Goal: Task Accomplishment & Management: Manage account settings

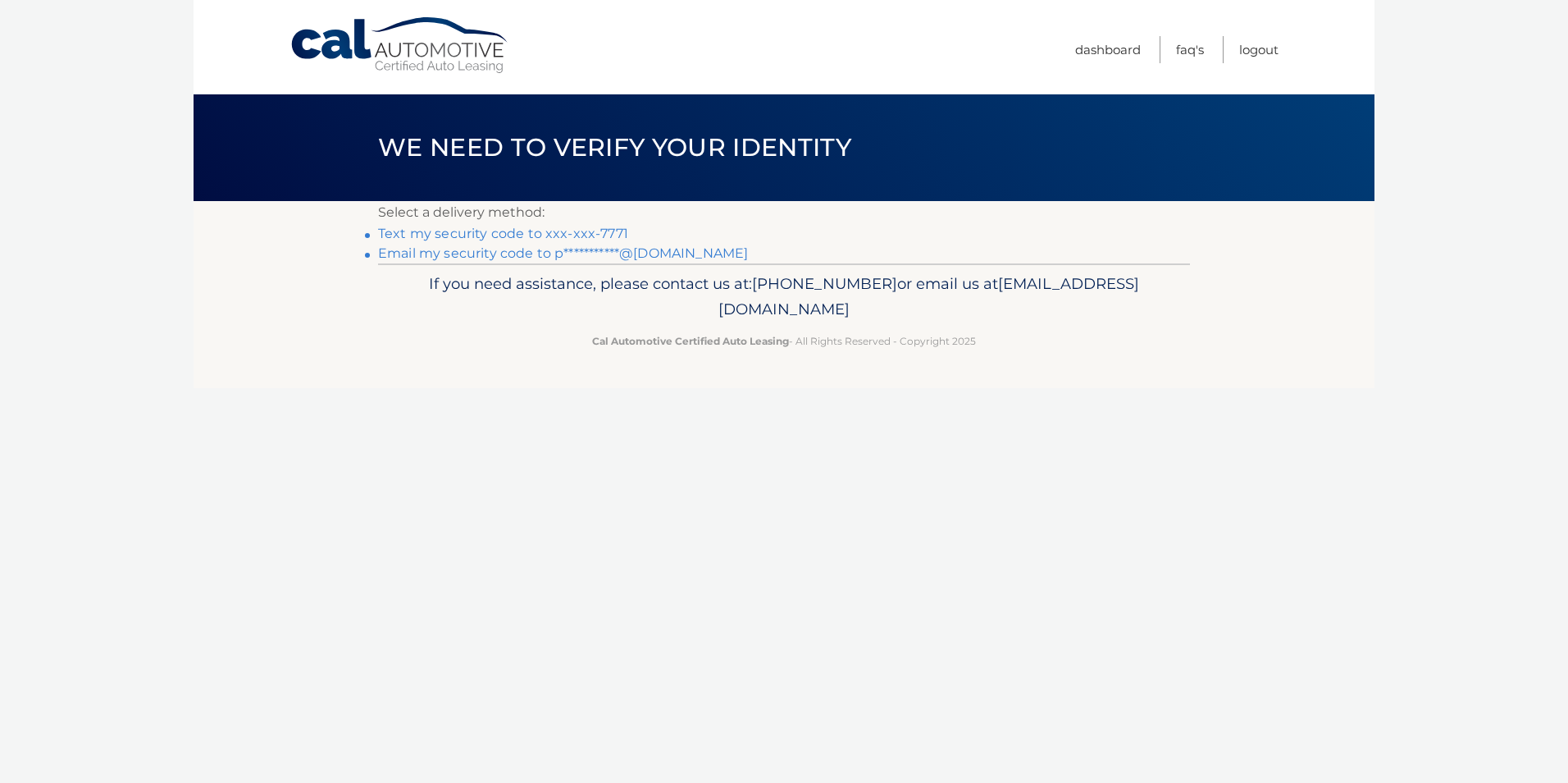
click at [549, 232] on link "Text my security code to xxx-xxx-7771" at bounding box center [504, 233] width 250 height 16
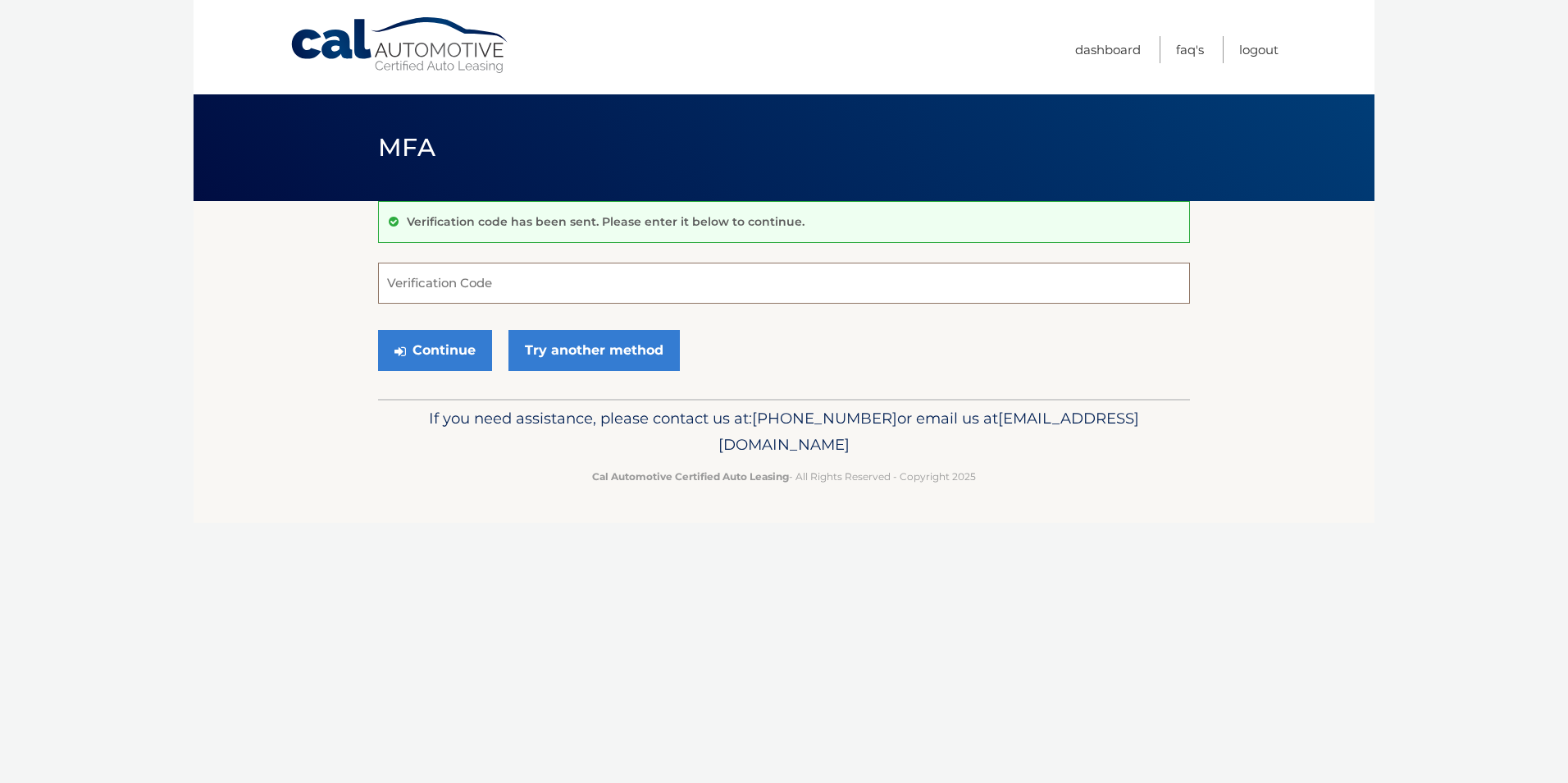
click at [457, 288] on input "Verification Code" at bounding box center [784, 283] width 811 height 41
type input "506586"
click at [429, 342] on button "Continue" at bounding box center [435, 350] width 114 height 41
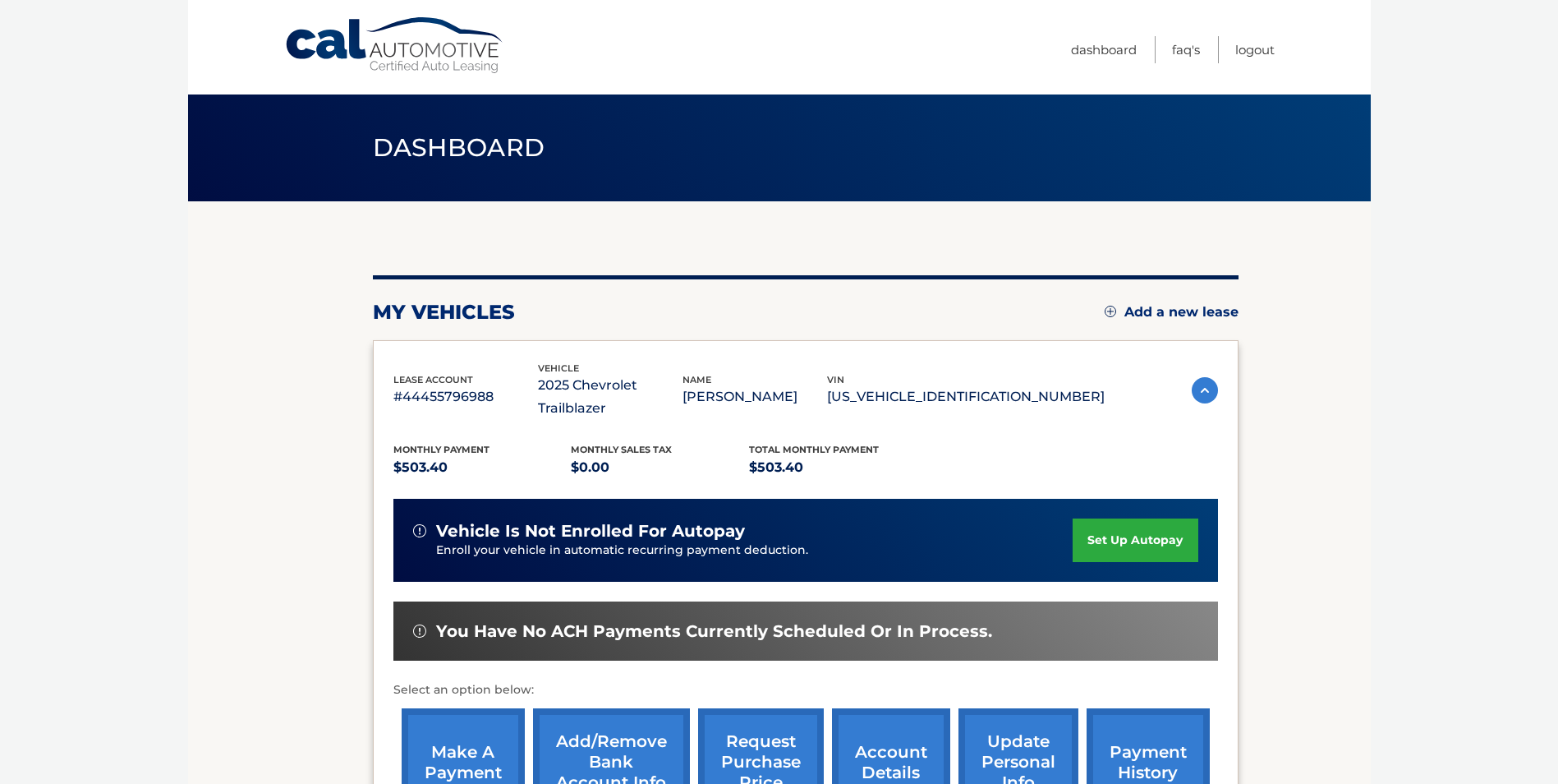
click at [1245, 684] on section "my vehicles Add a new lease lease account #44455796988 vehicle 2025 Chevrolet T…" at bounding box center [779, 547] width 1183 height 692
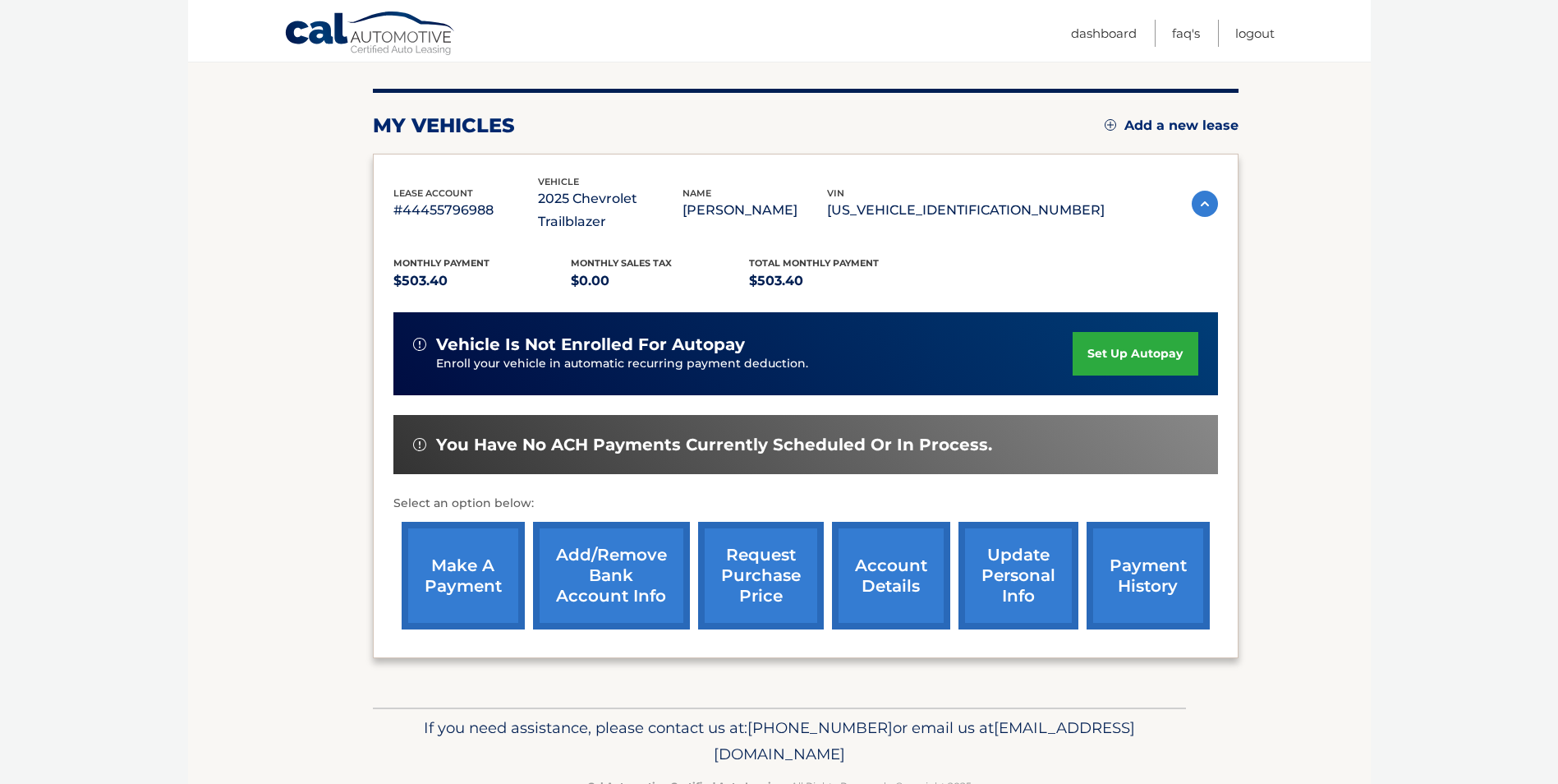
scroll to position [212, 0]
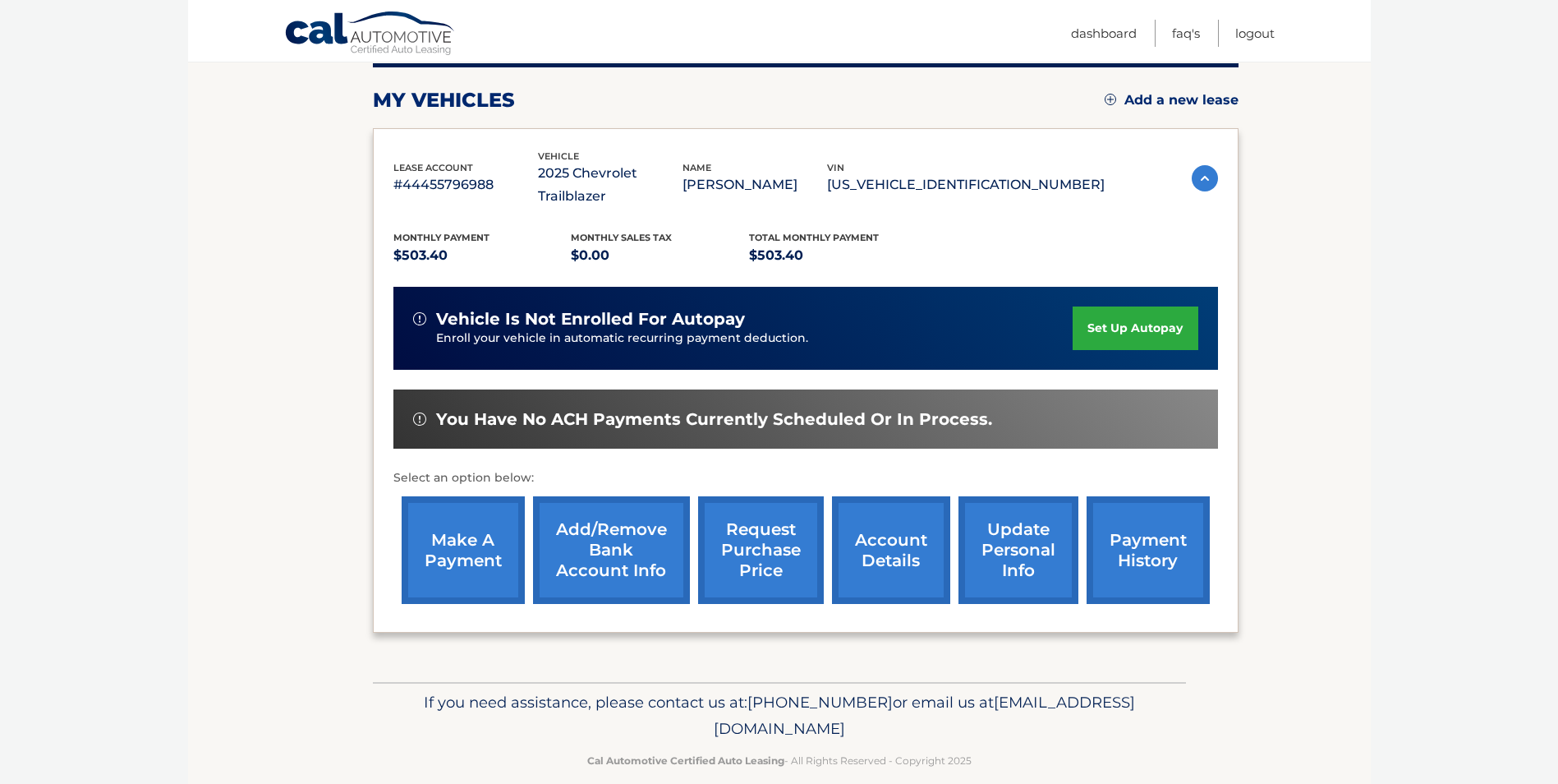
click at [1143, 520] on link "payment history" at bounding box center [1148, 550] width 124 height 108
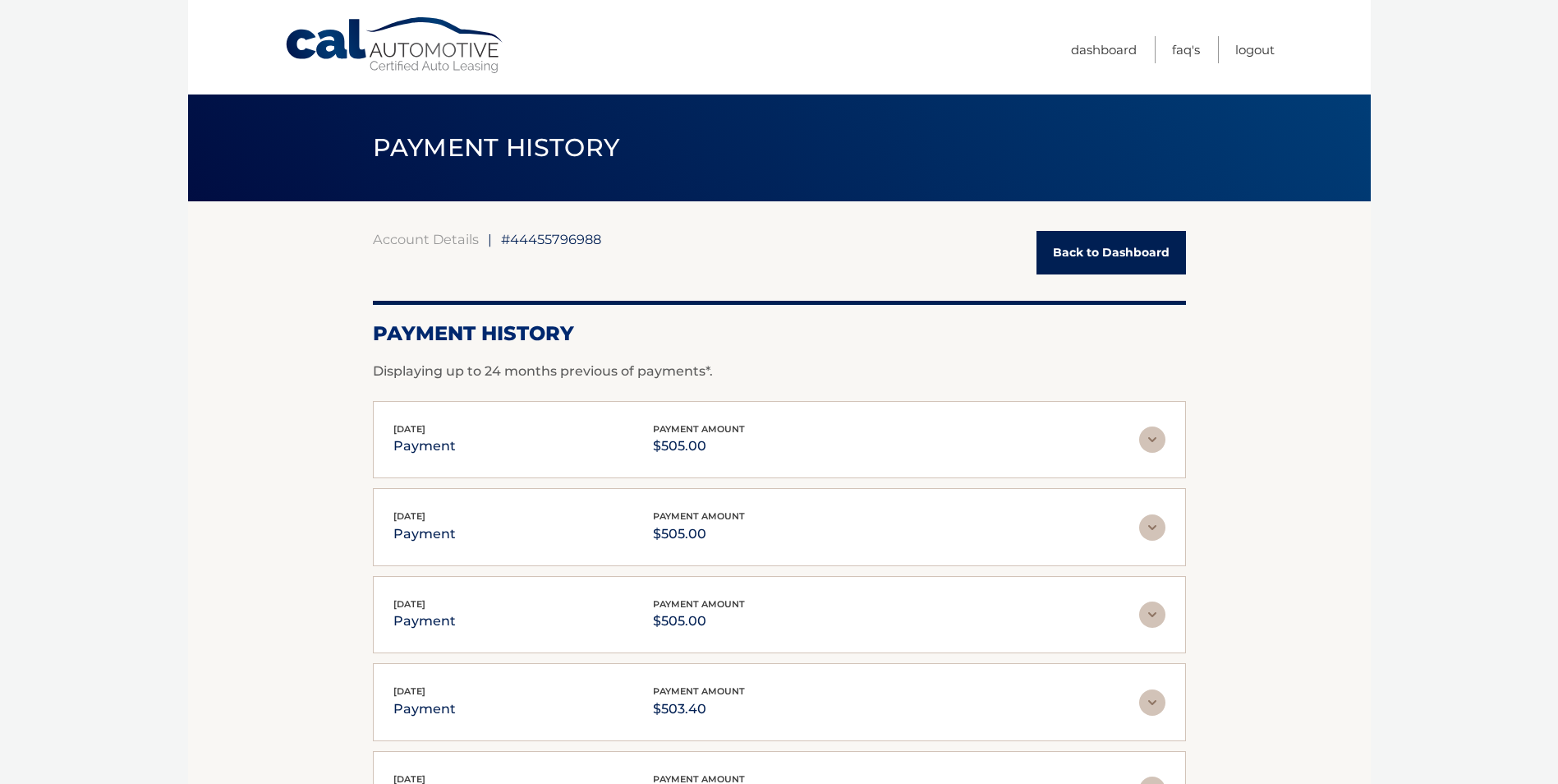
click at [1067, 268] on link "Back to Dashboard" at bounding box center [1111, 252] width 150 height 44
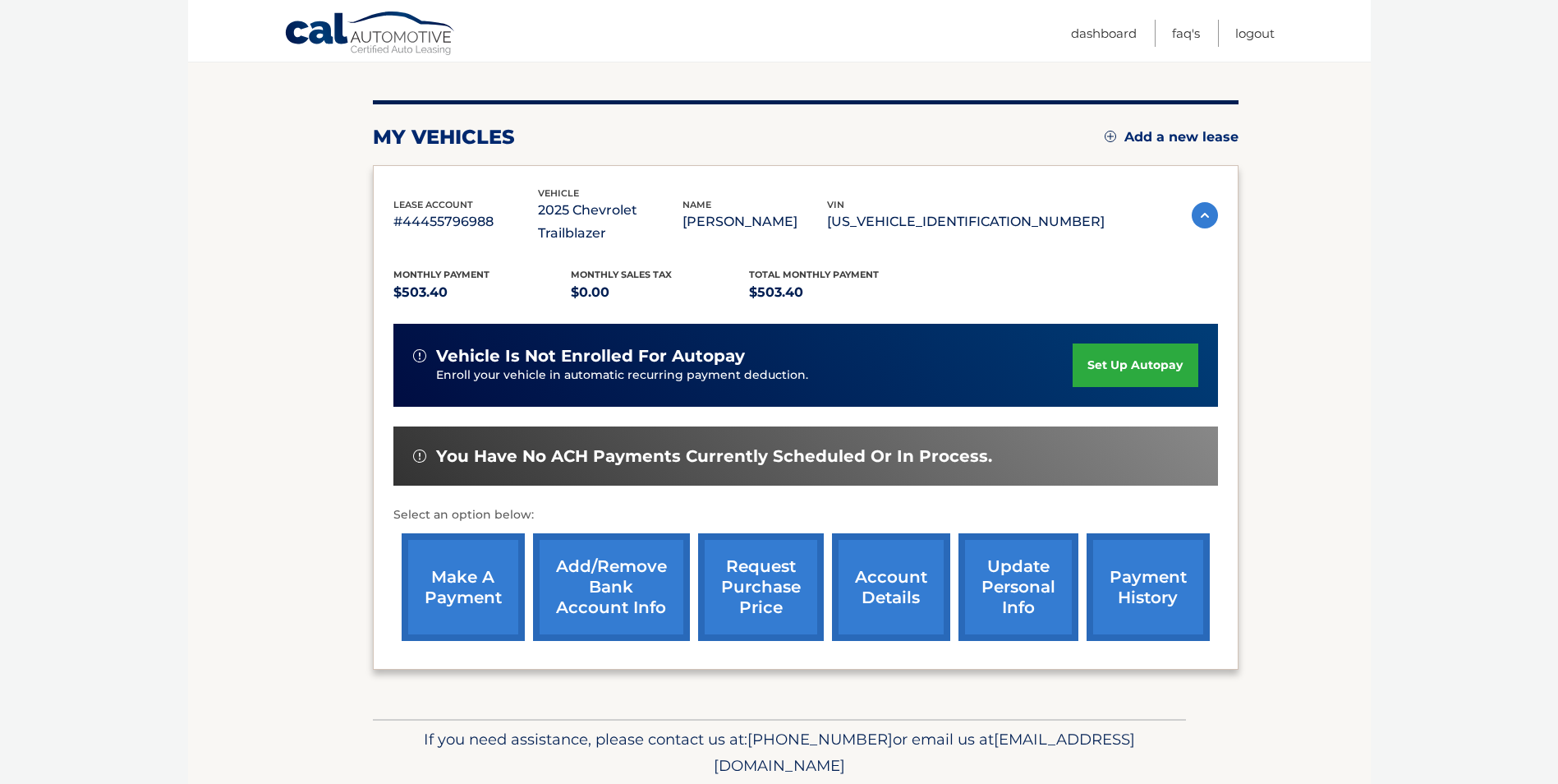
scroll to position [212, 0]
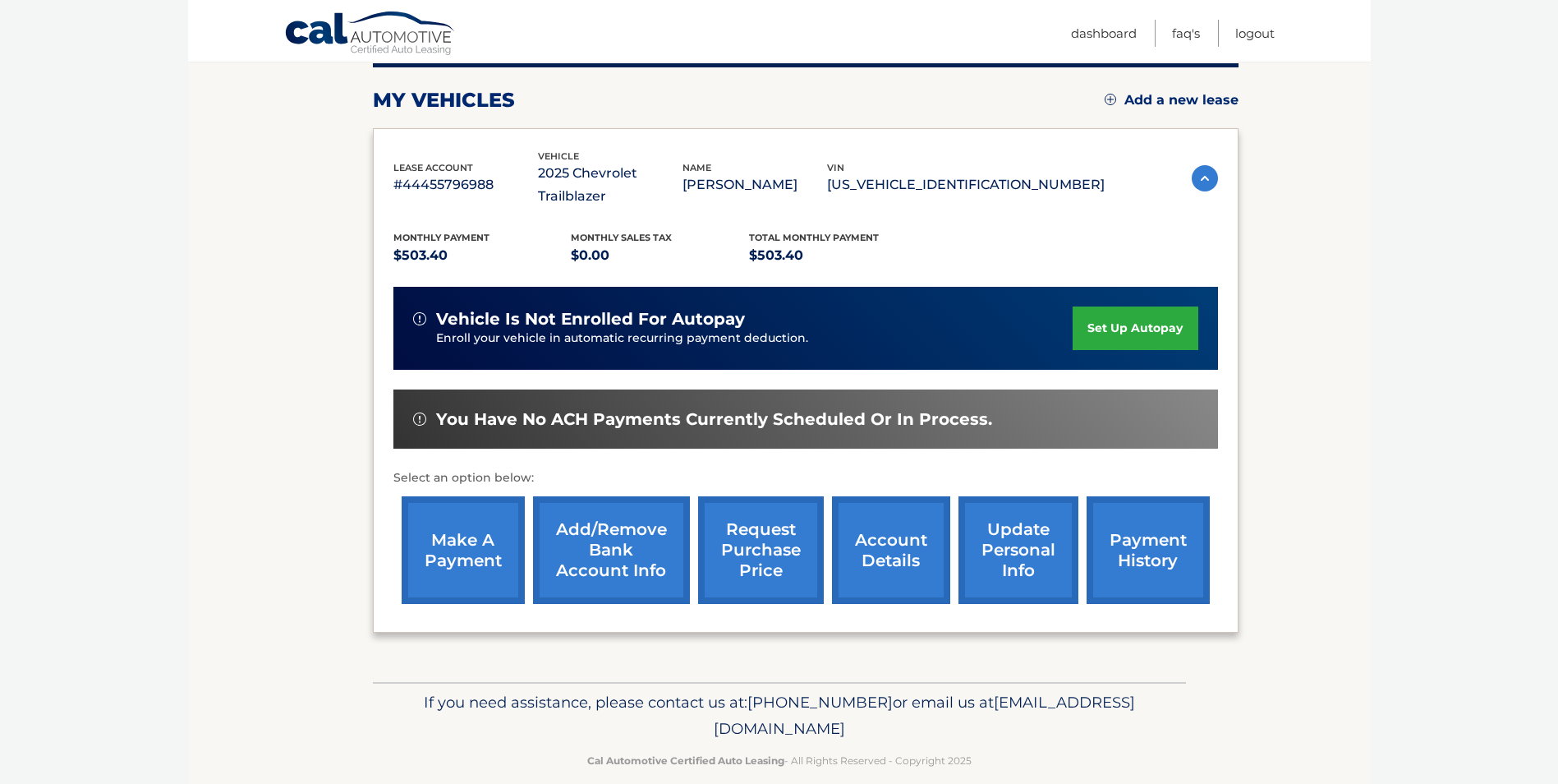
click at [870, 521] on link "account details" at bounding box center [891, 550] width 118 height 108
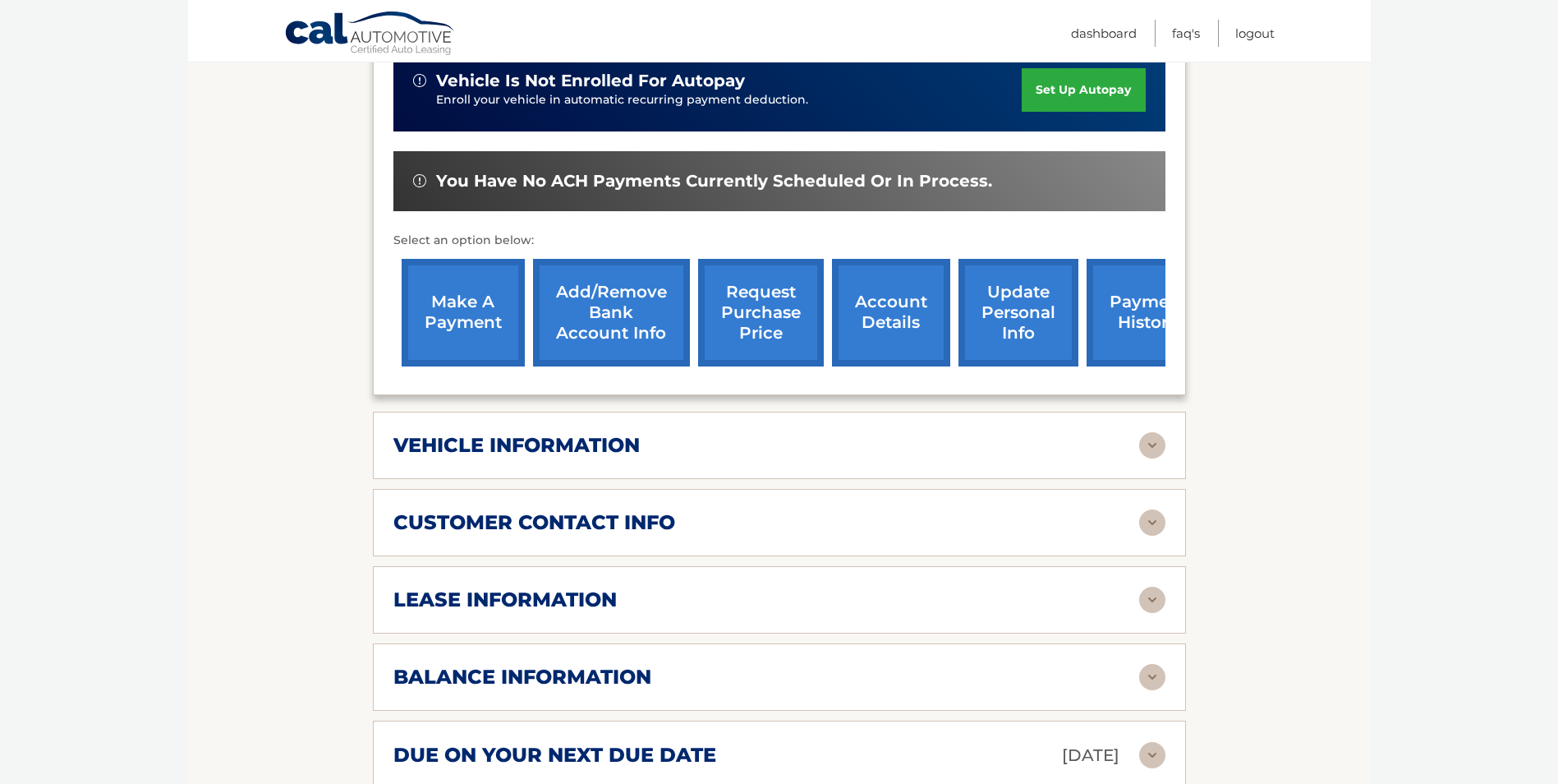
scroll to position [482, 0]
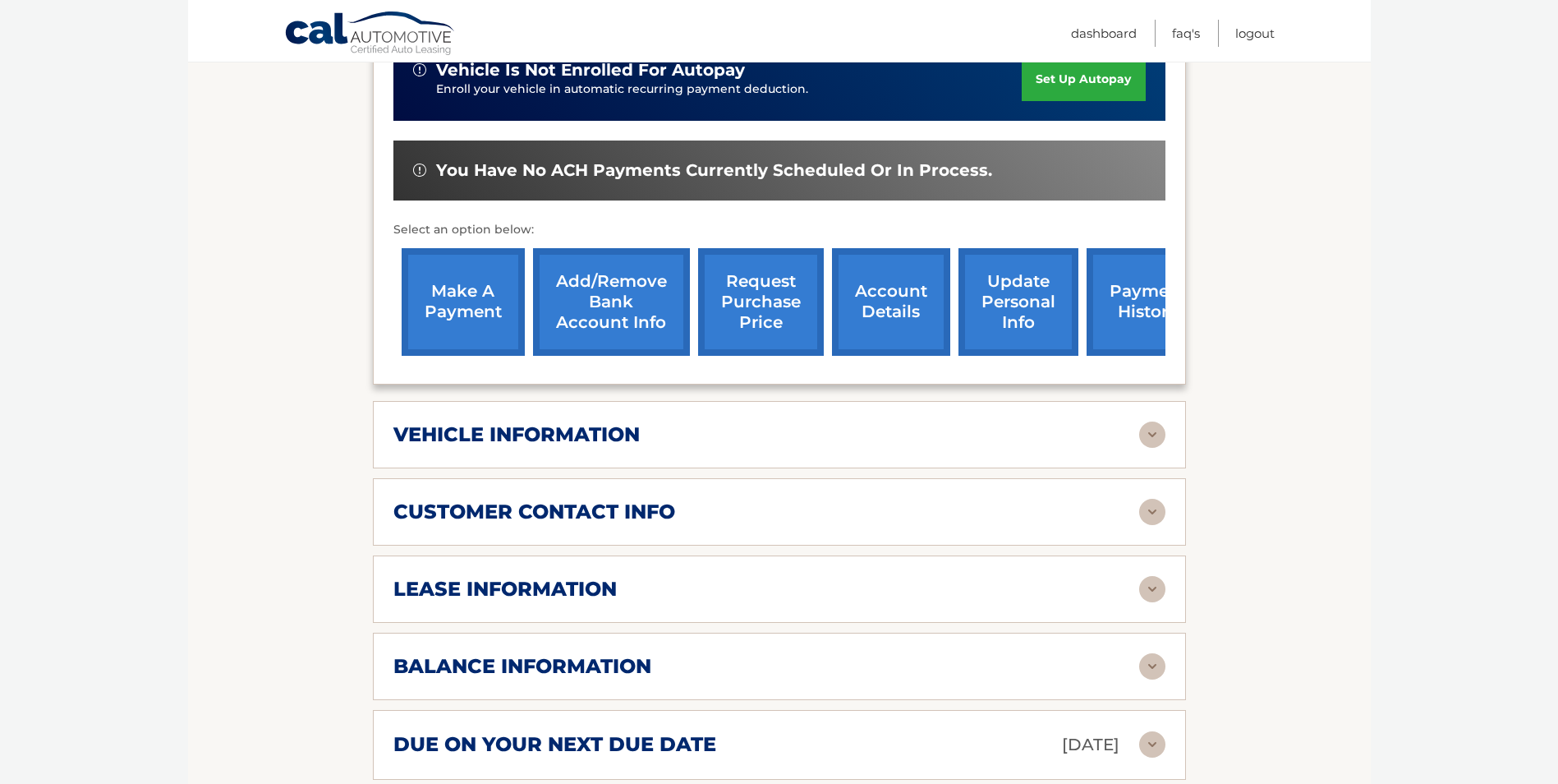
click at [1150, 437] on img at bounding box center [1152, 435] width 26 height 26
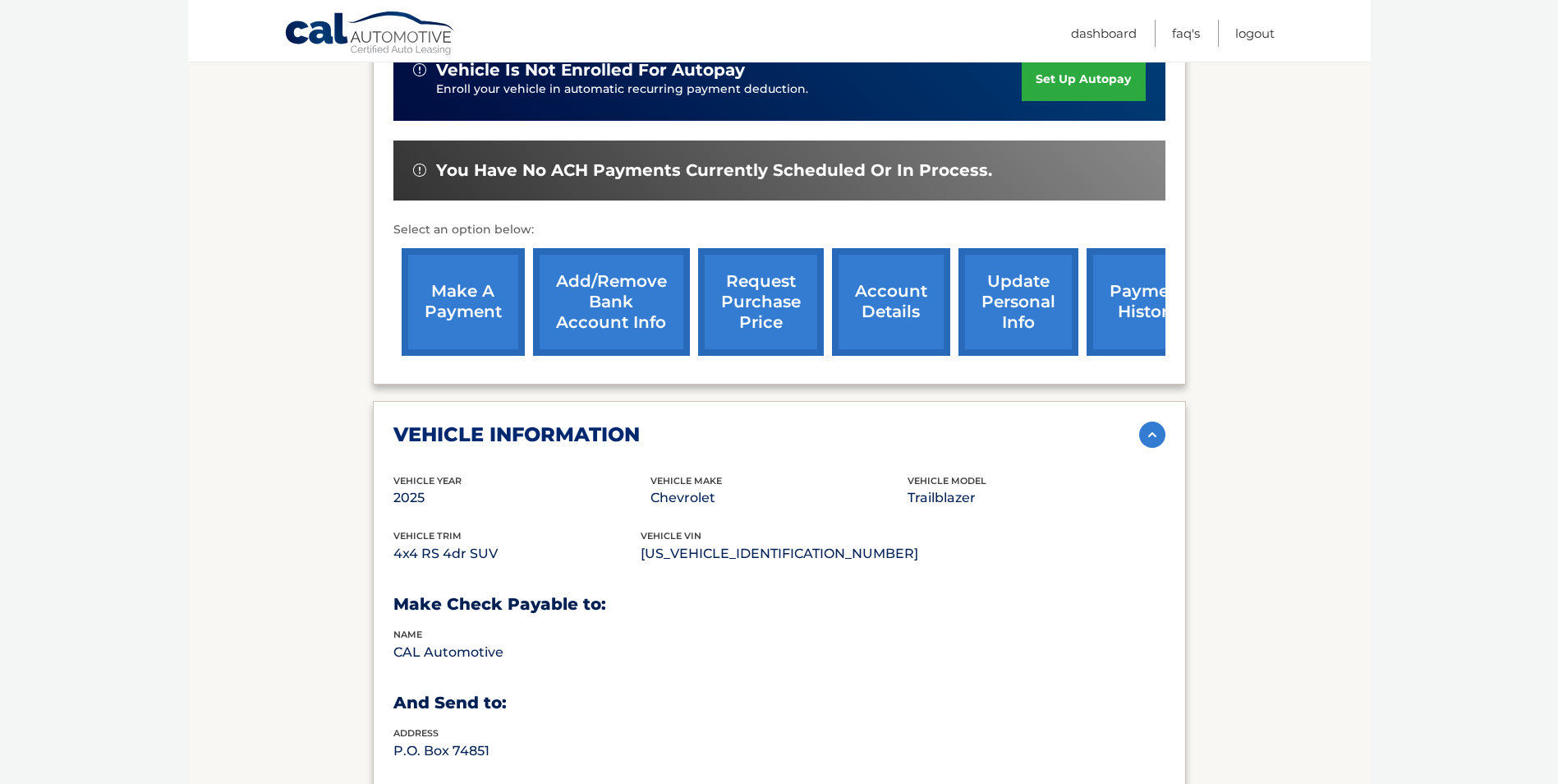
click at [1157, 437] on img at bounding box center [1152, 435] width 26 height 26
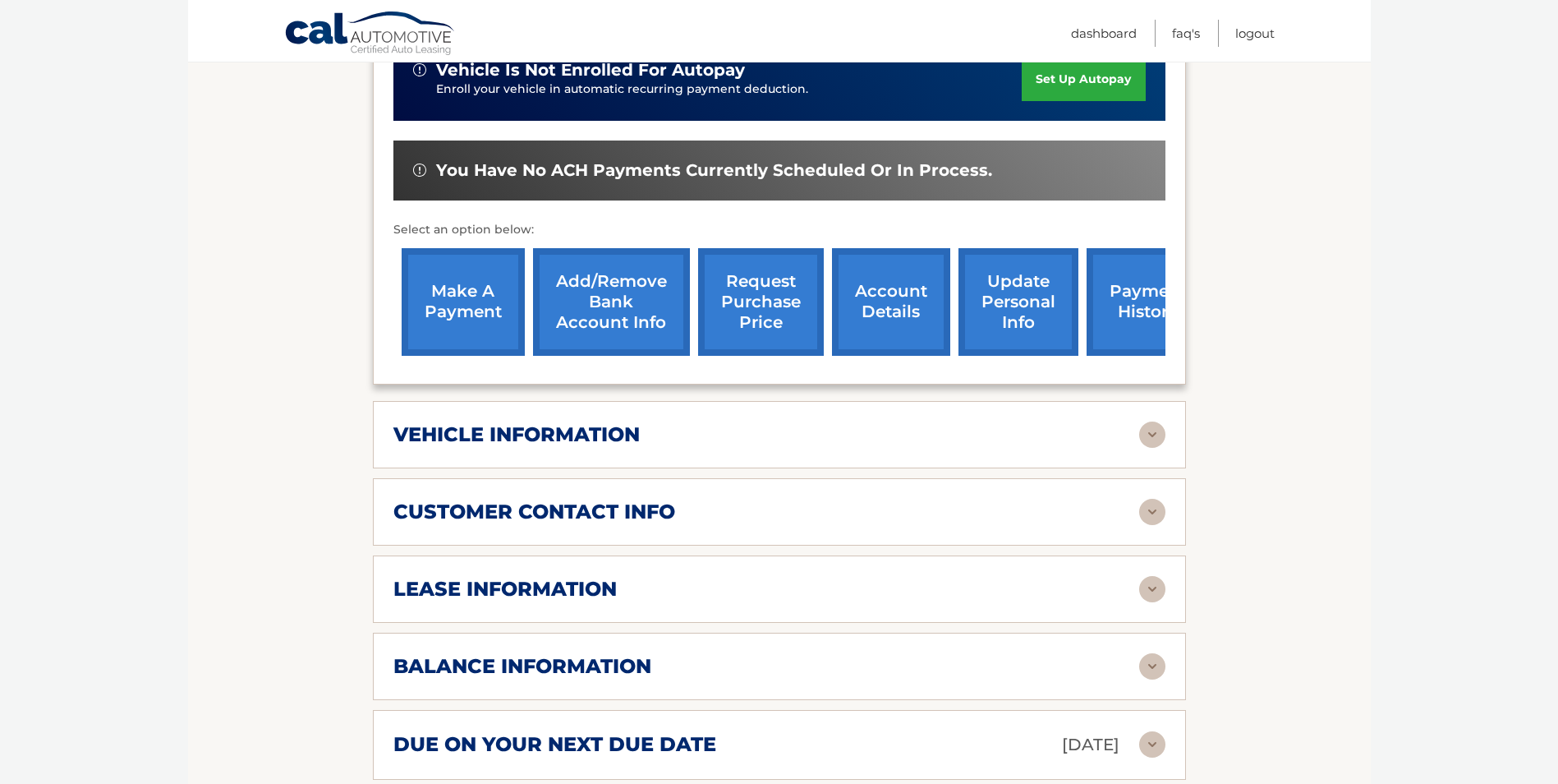
click at [1155, 591] on img at bounding box center [1152, 589] width 26 height 26
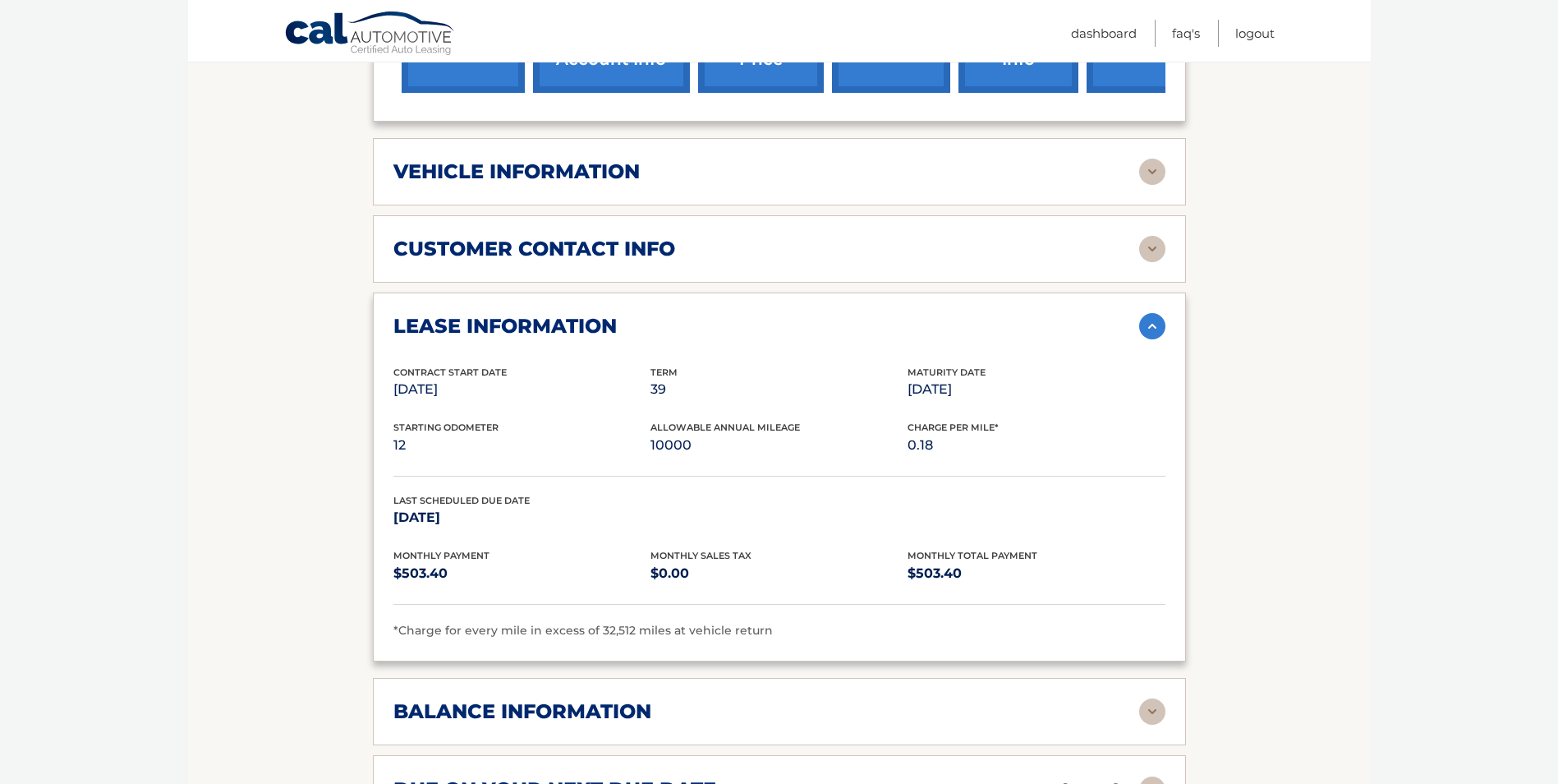
scroll to position [766, 0]
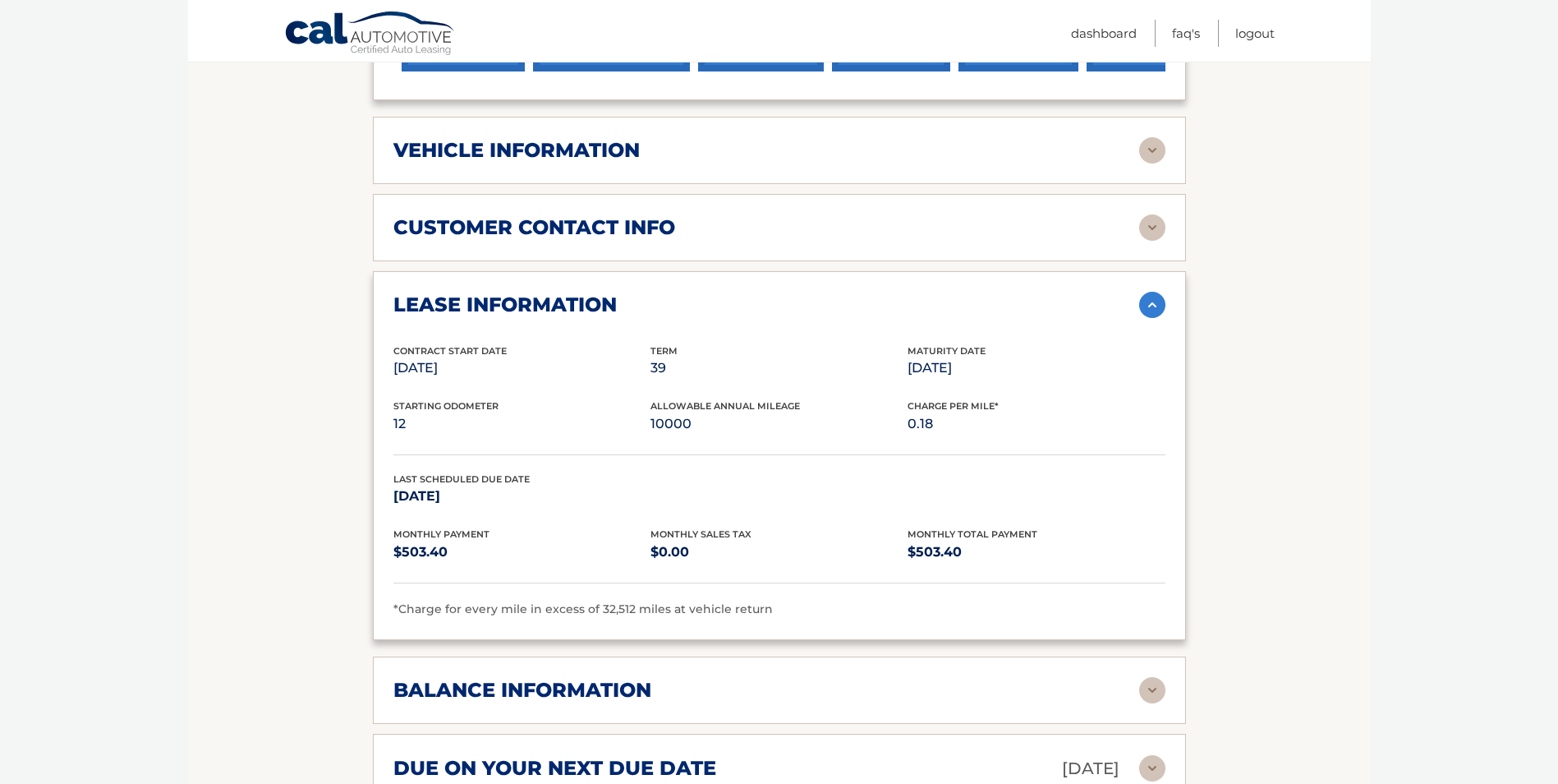
click at [1159, 694] on img at bounding box center [1152, 690] width 26 height 26
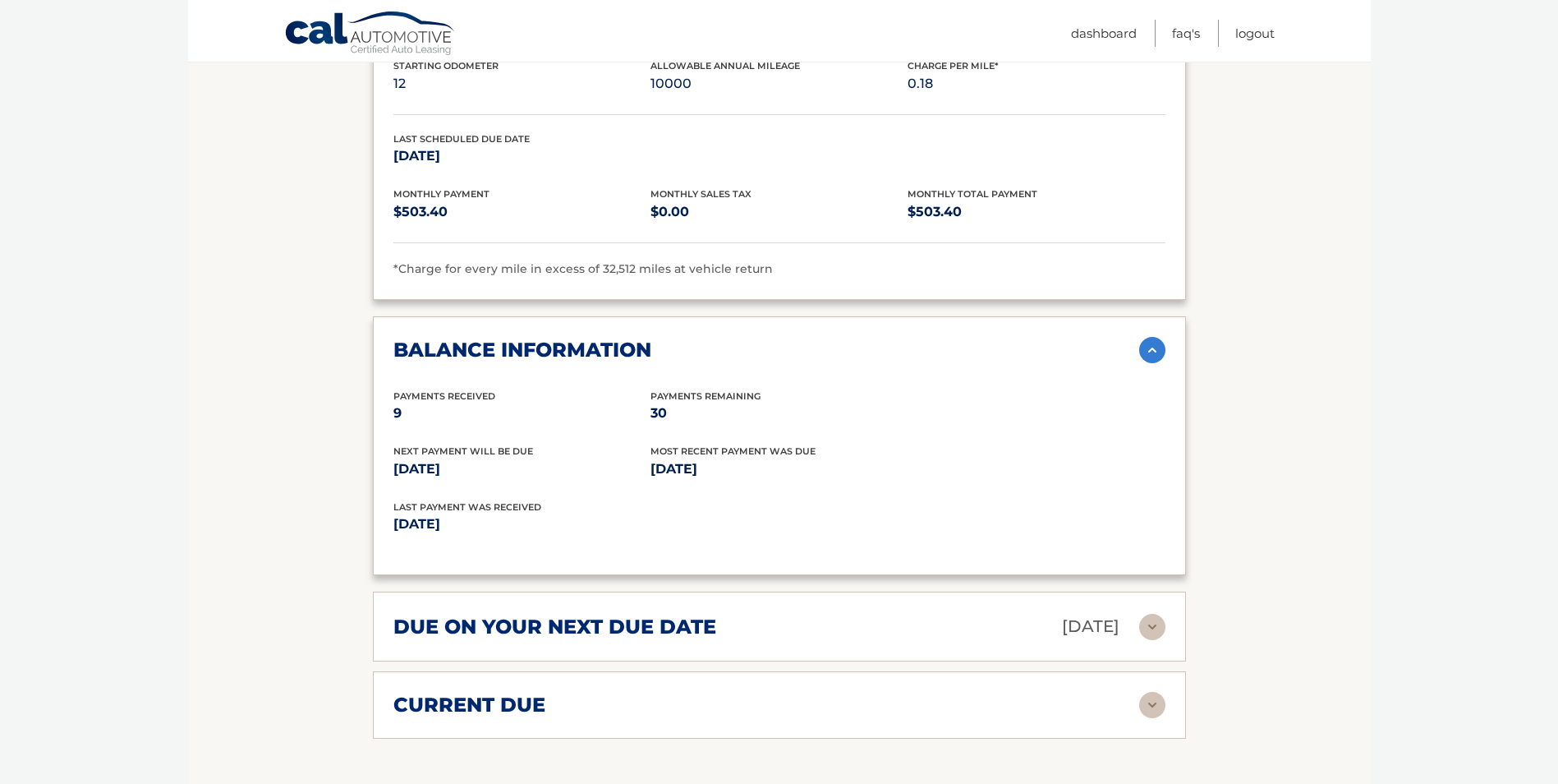
scroll to position [1150, 0]
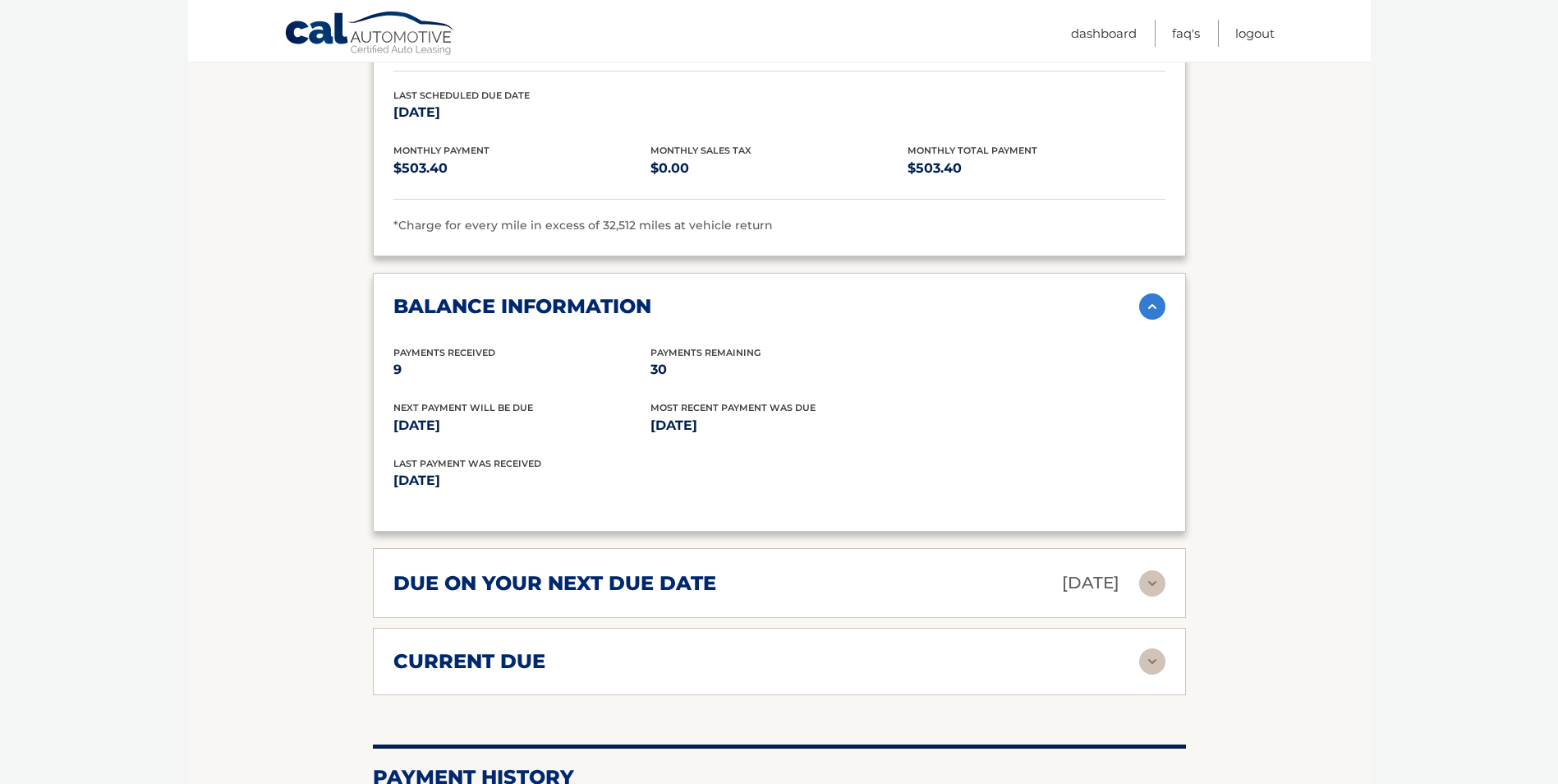
click at [1156, 590] on img at bounding box center [1152, 583] width 26 height 26
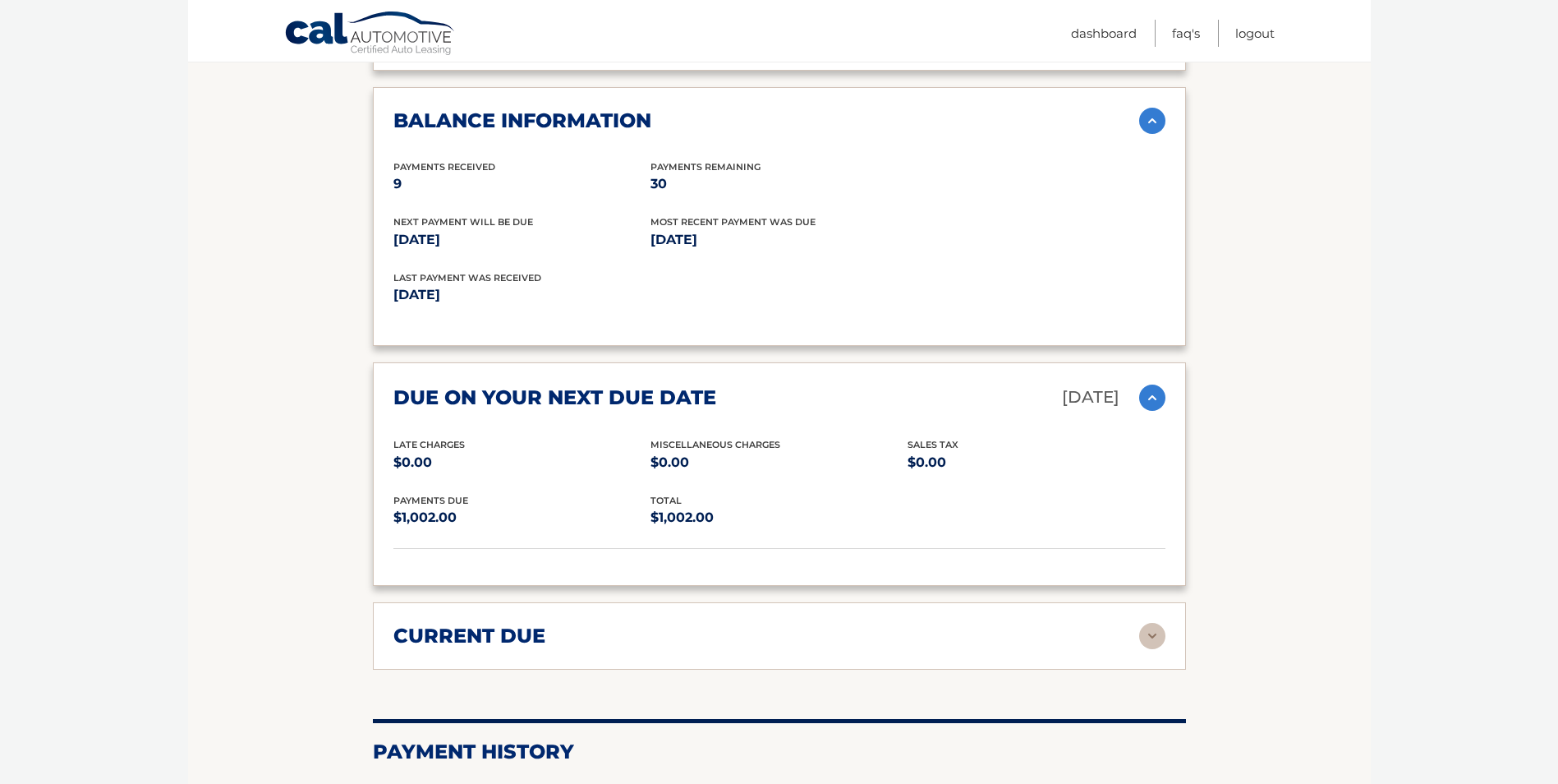
scroll to position [1391, 0]
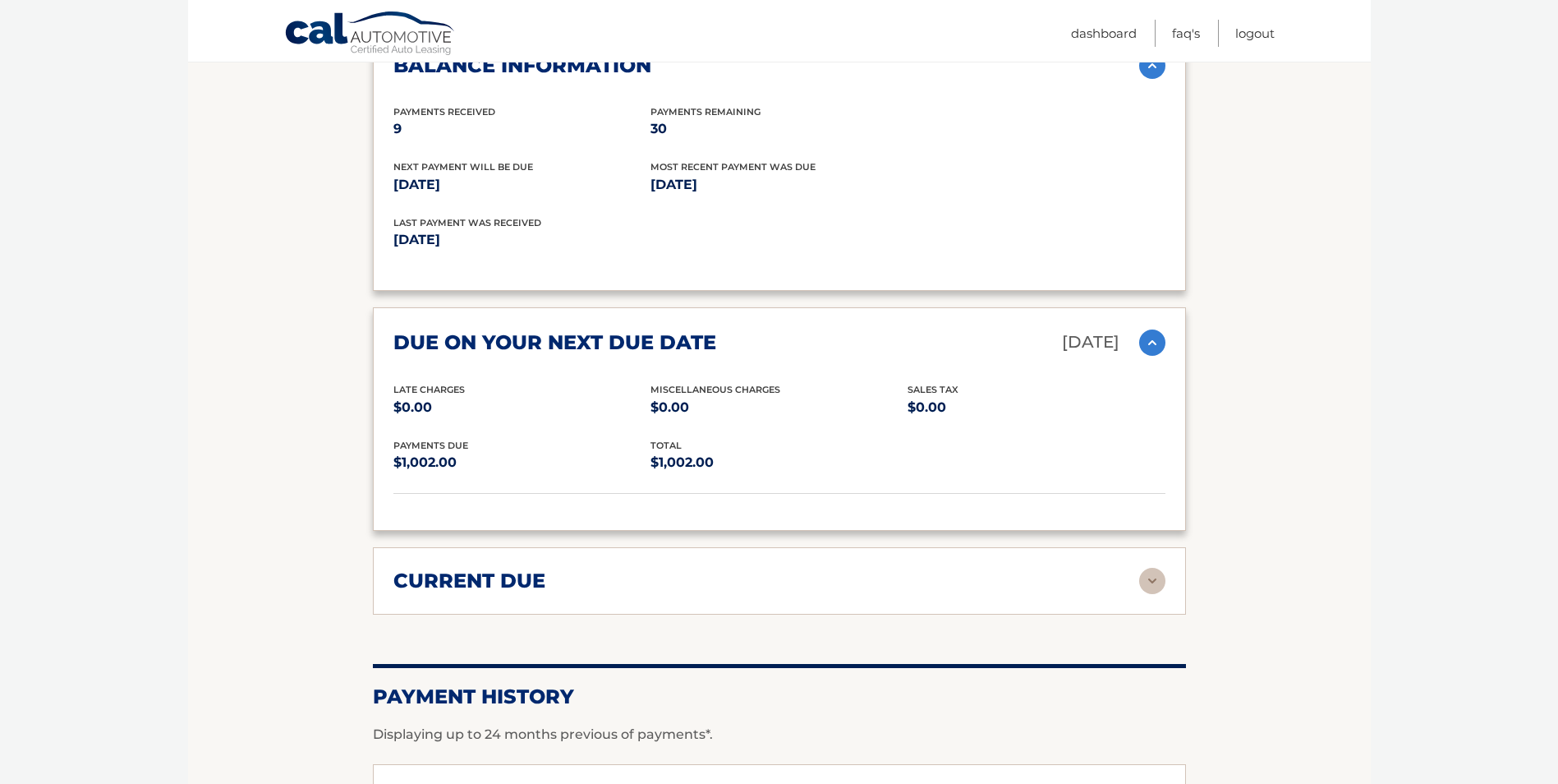
click at [1147, 593] on img at bounding box center [1152, 581] width 26 height 26
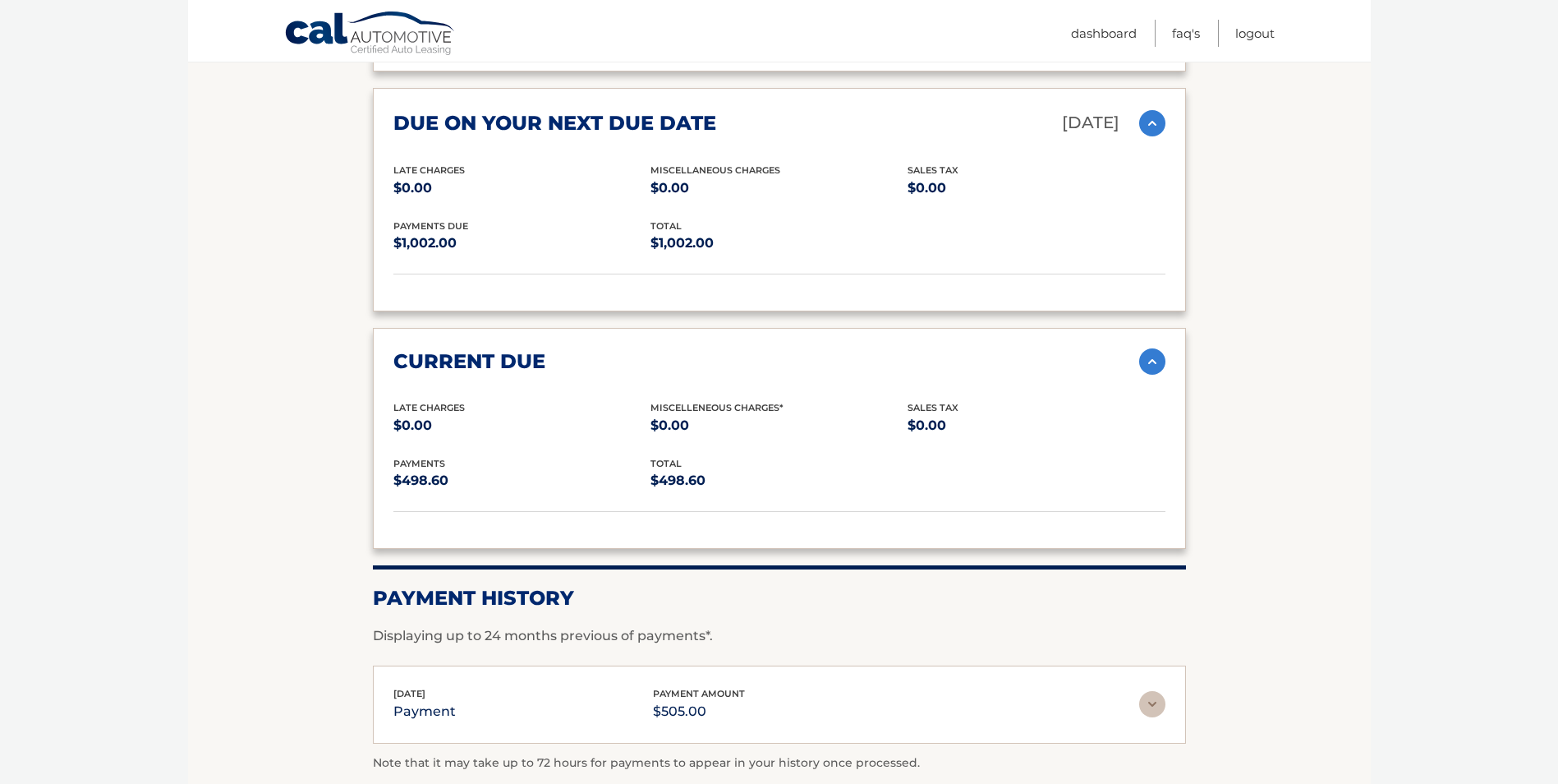
scroll to position [1676, 0]
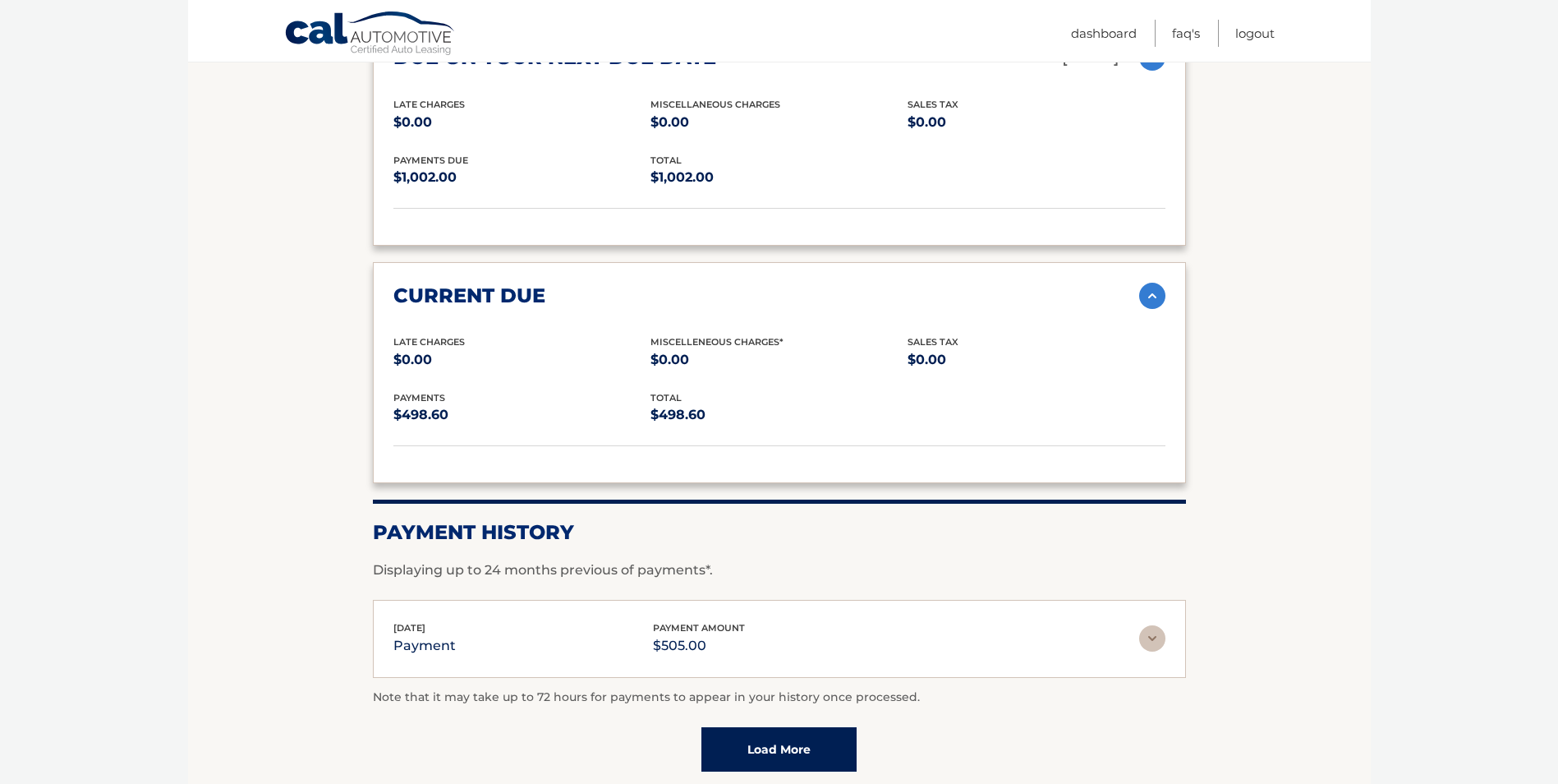
drag, startPoint x: 1558, startPoint y: 46, endPoint x: 1372, endPoint y: 353, distance: 358.9
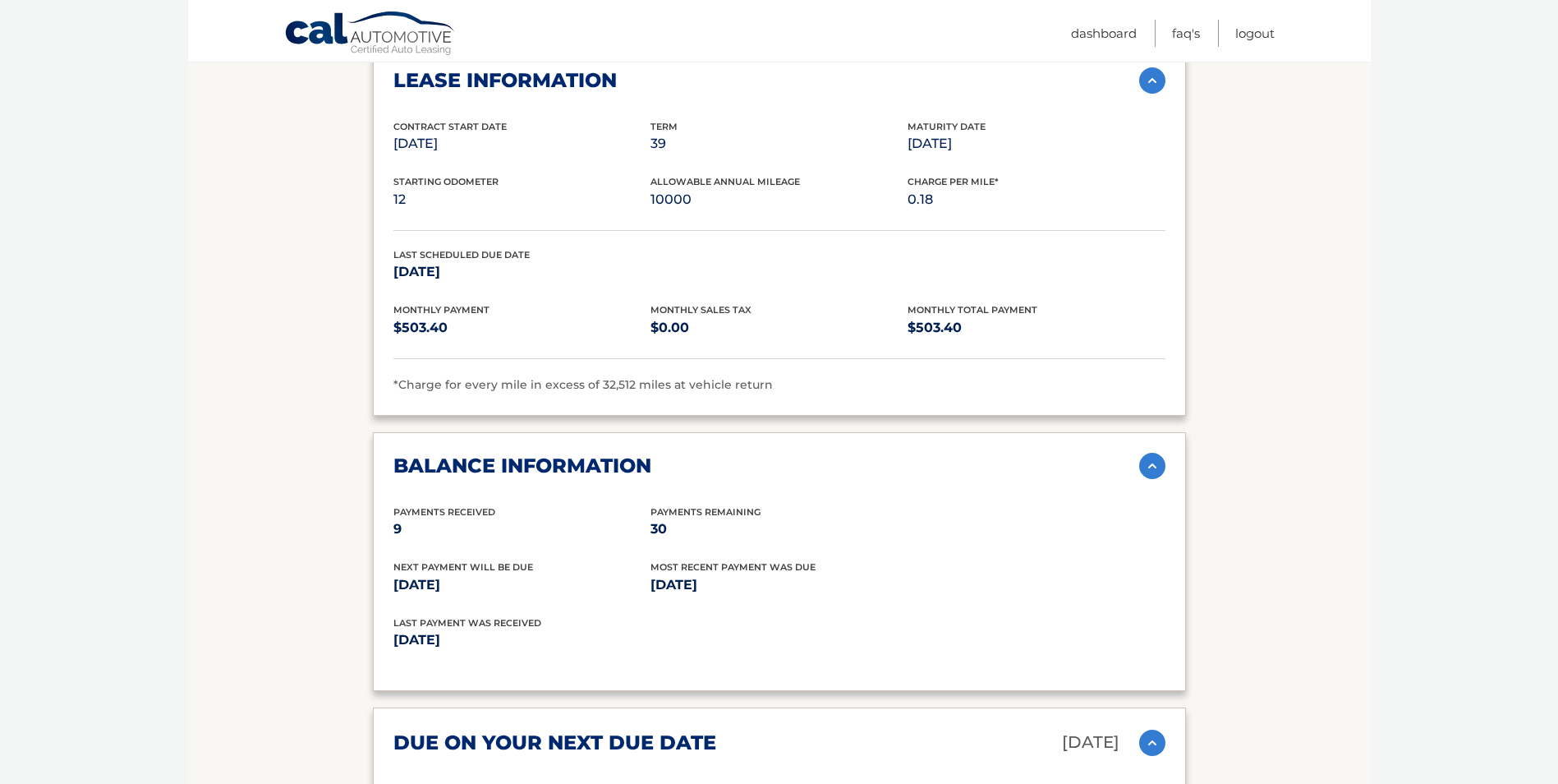
scroll to position [0, 0]
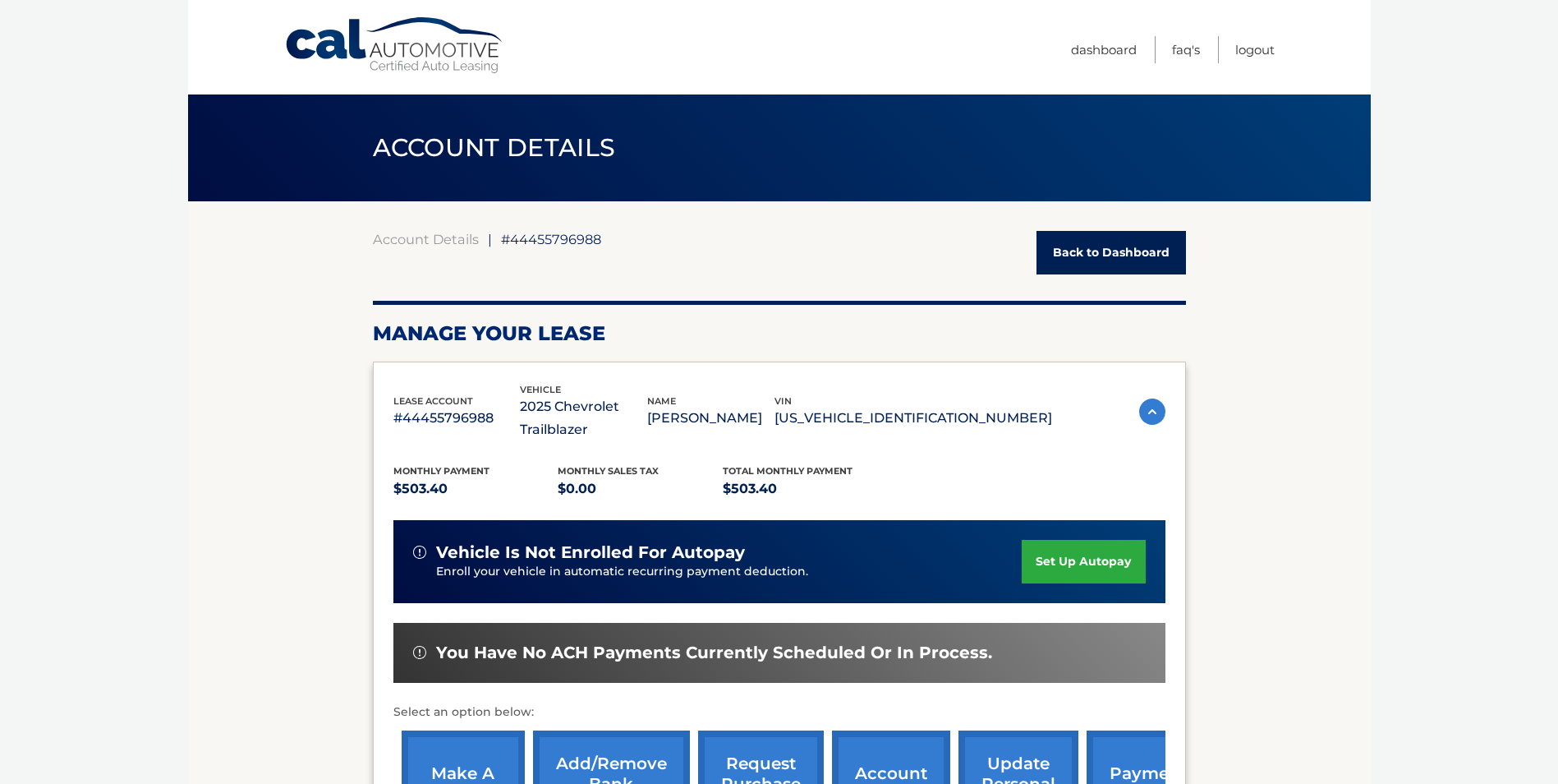
click at [1079, 253] on link "Back to Dashboard" at bounding box center [1111, 252] width 150 height 44
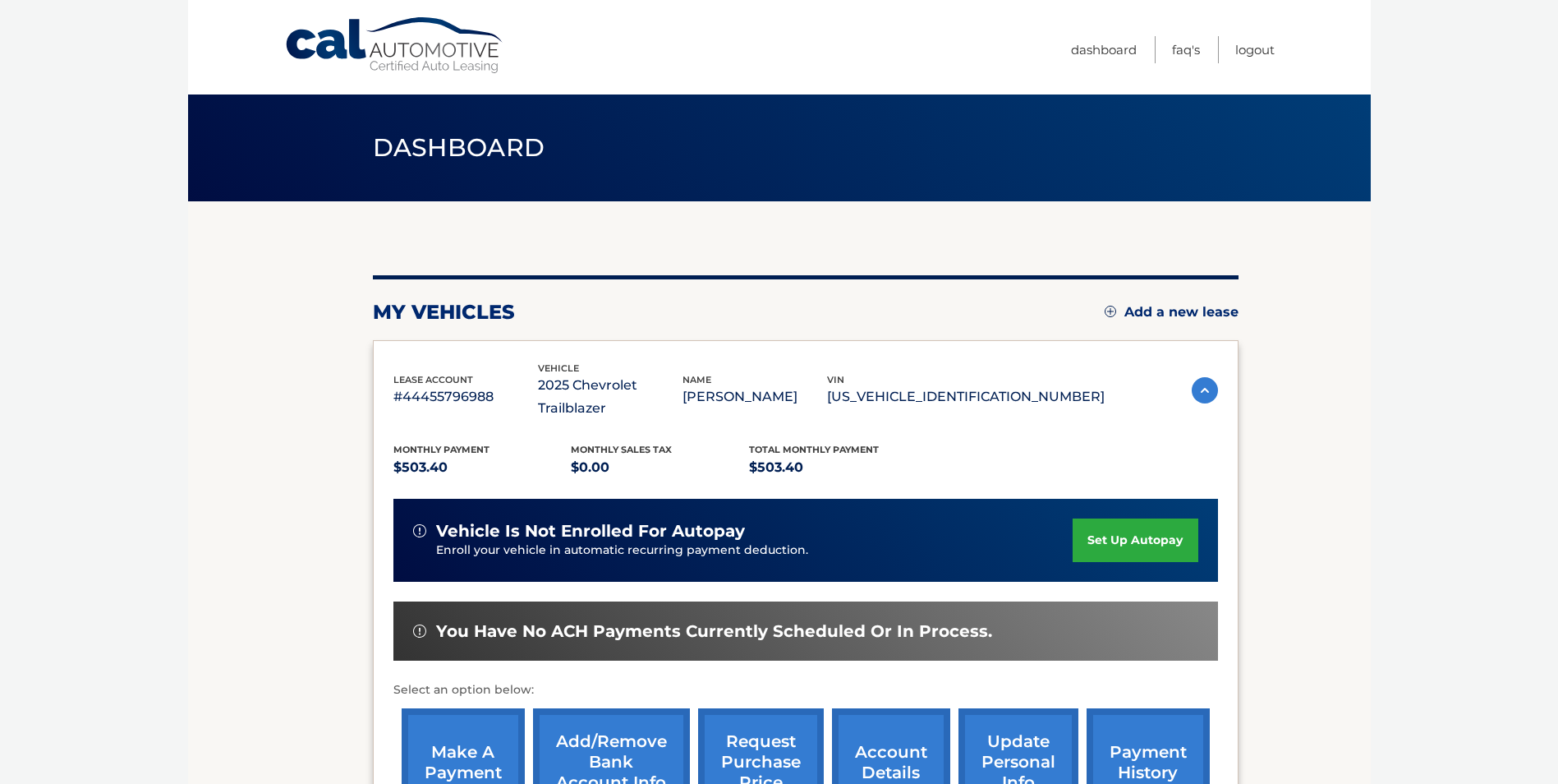
click at [1472, 682] on body "Cal Automotive Menu Dashboard FAQ's Logout" at bounding box center [779, 392] width 1558 height 784
click at [1557, 777] on body "Cal Automotive Menu Dashboard FAQ's Logout" at bounding box center [779, 392] width 1558 height 784
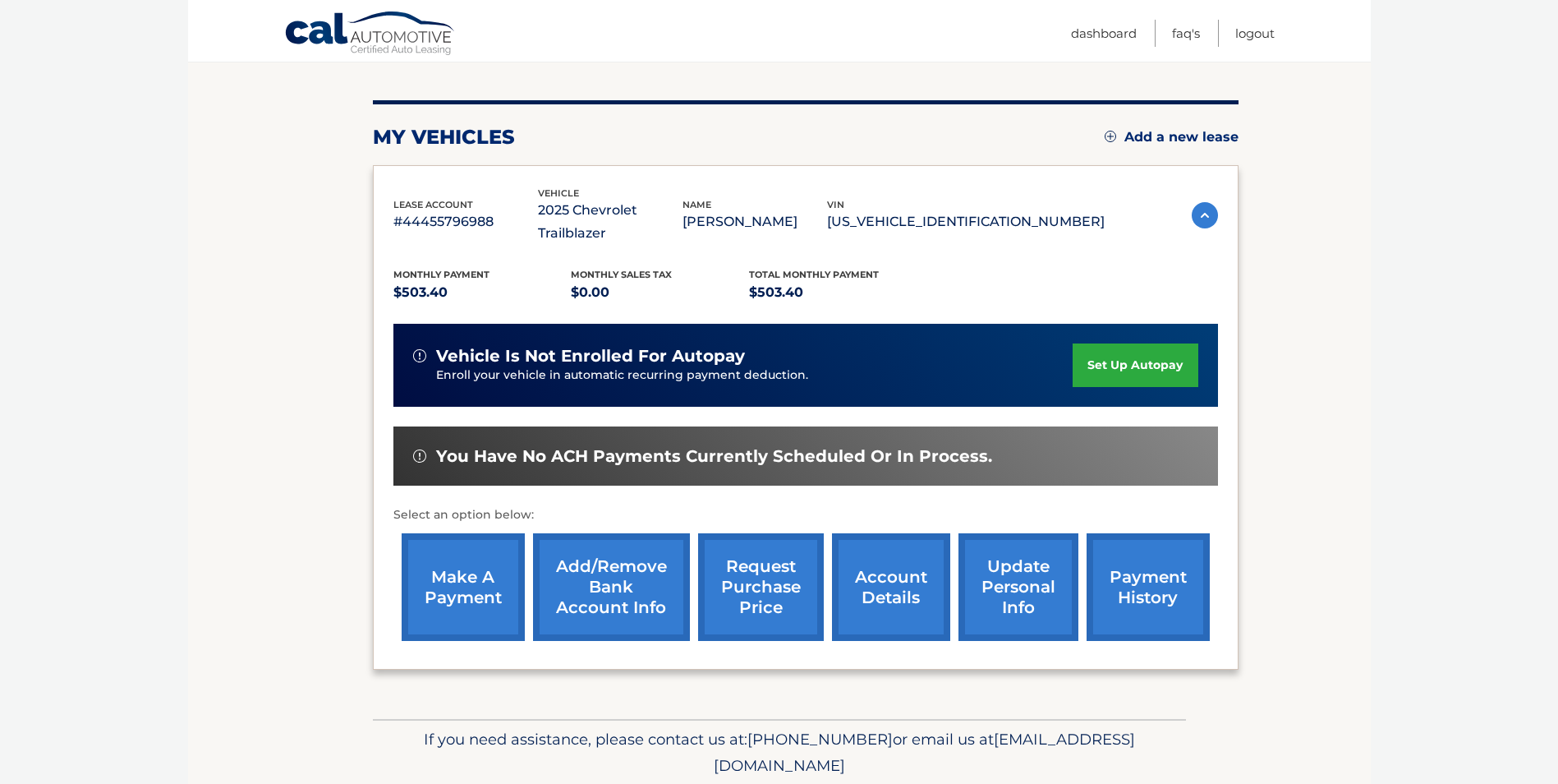
scroll to position [212, 0]
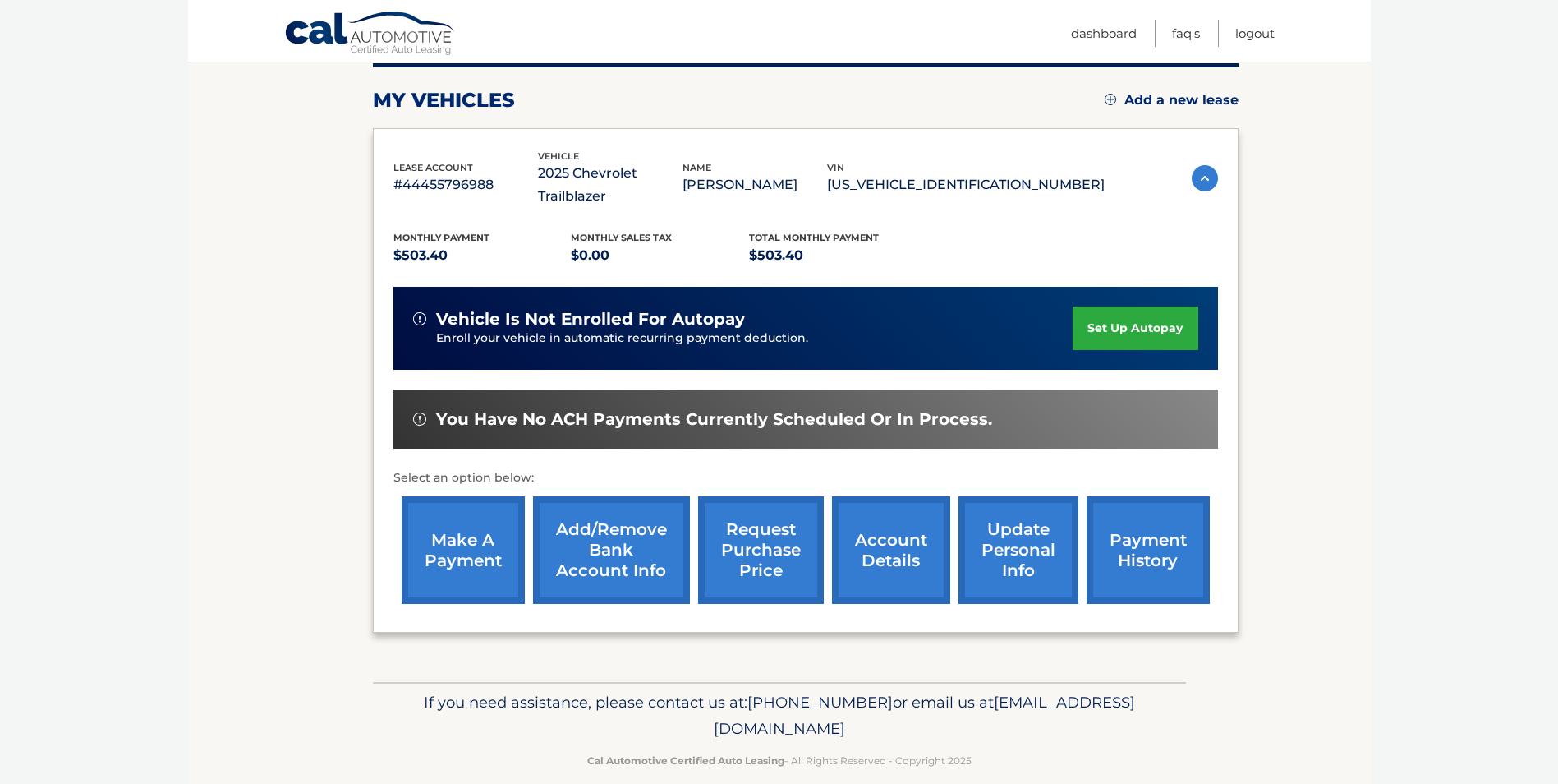
click at [1004, 546] on link "update personal info" at bounding box center [1018, 550] width 120 height 108
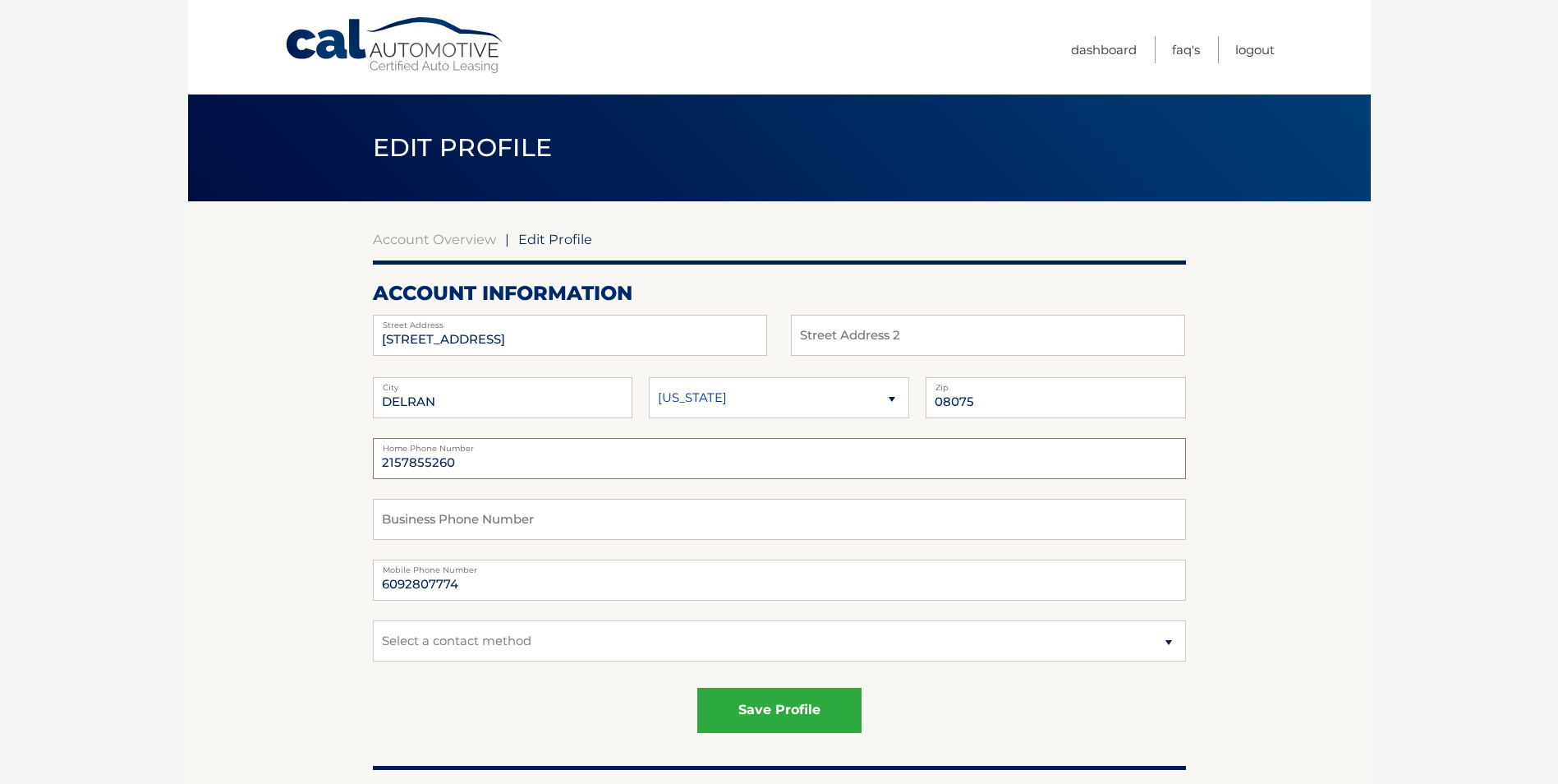
drag, startPoint x: 459, startPoint y: 463, endPoint x: 347, endPoint y: 459, distance: 112.1
type input "[PHONE_NUMBER]"
drag, startPoint x: 475, startPoint y: 588, endPoint x: 369, endPoint y: 592, distance: 106.1
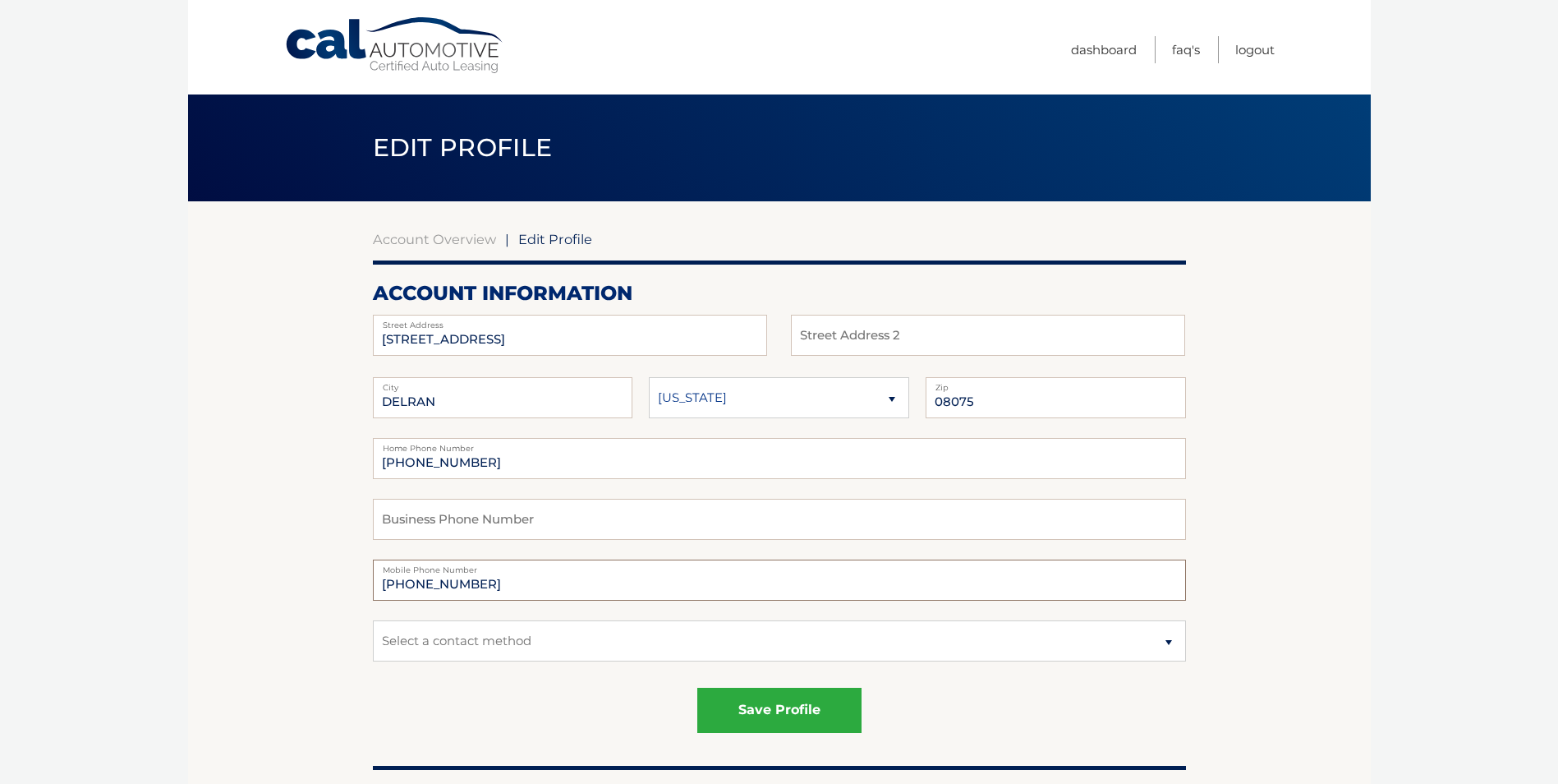
type input "[PHONE_NUMBER]"
click at [1169, 647] on select "Select a contact method Mobile Home" at bounding box center [779, 641] width 813 height 41
select select "1"
click at [373, 621] on select "Select a contact method Mobile Home" at bounding box center [779, 641] width 813 height 41
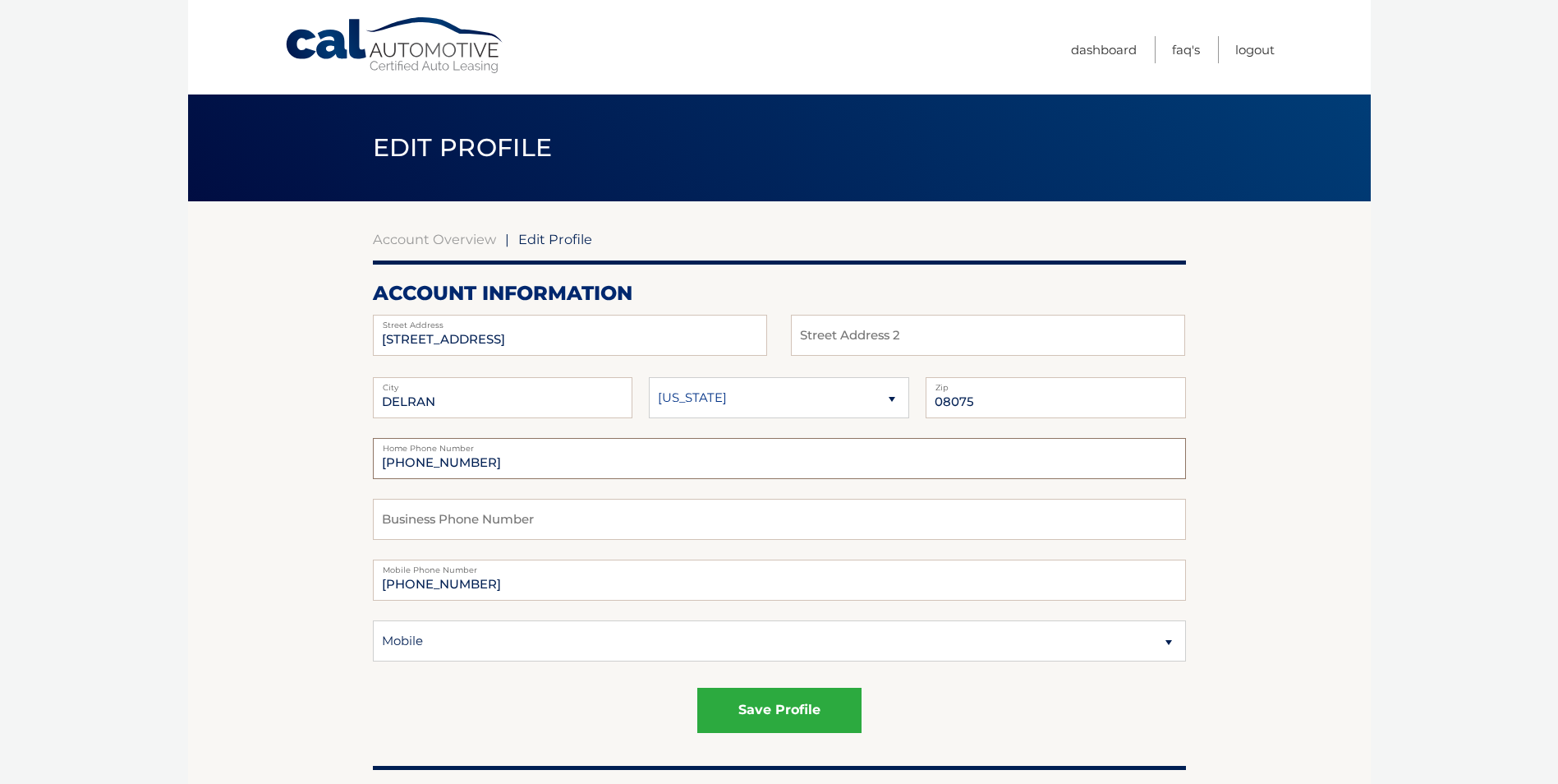
drag, startPoint x: 429, startPoint y: 464, endPoint x: 266, endPoint y: 466, distance: 163.0
type input "[PHONE_NUMBER]"
click at [816, 707] on button "save profile" at bounding box center [779, 710] width 164 height 46
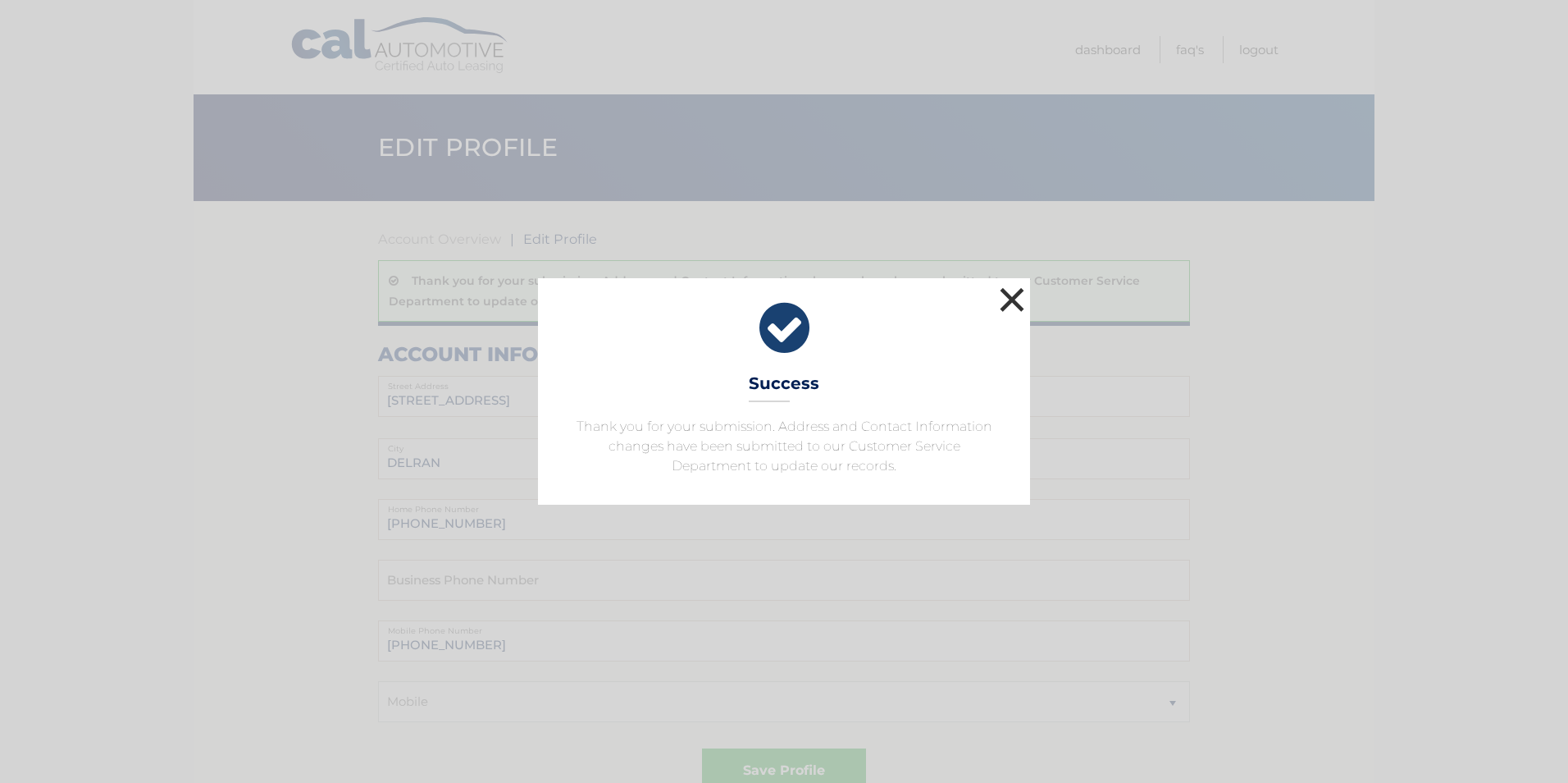
click at [1017, 299] on button "×" at bounding box center [1011, 299] width 32 height 32
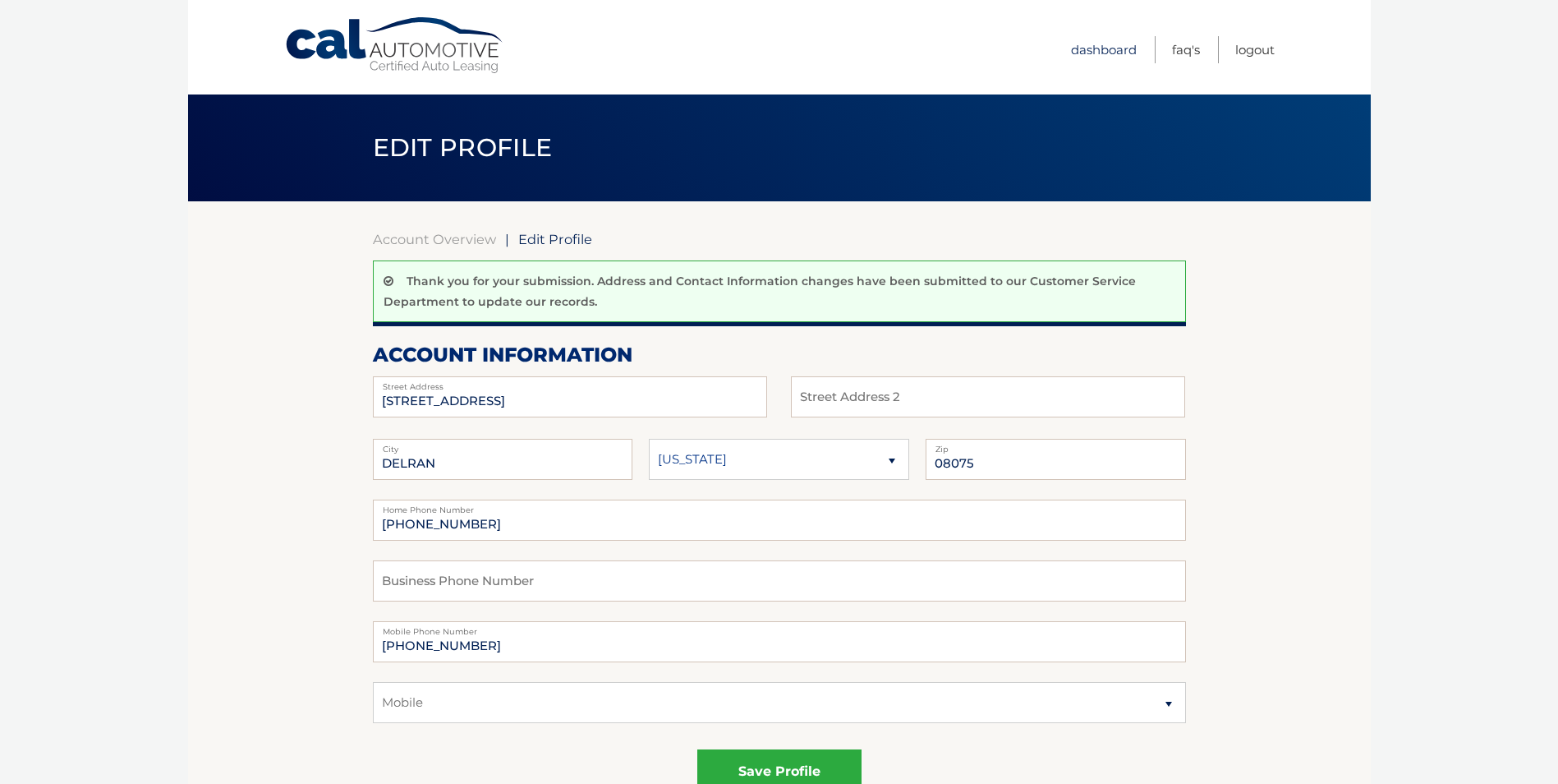
click at [1117, 46] on link "Dashboard" at bounding box center [1104, 49] width 66 height 27
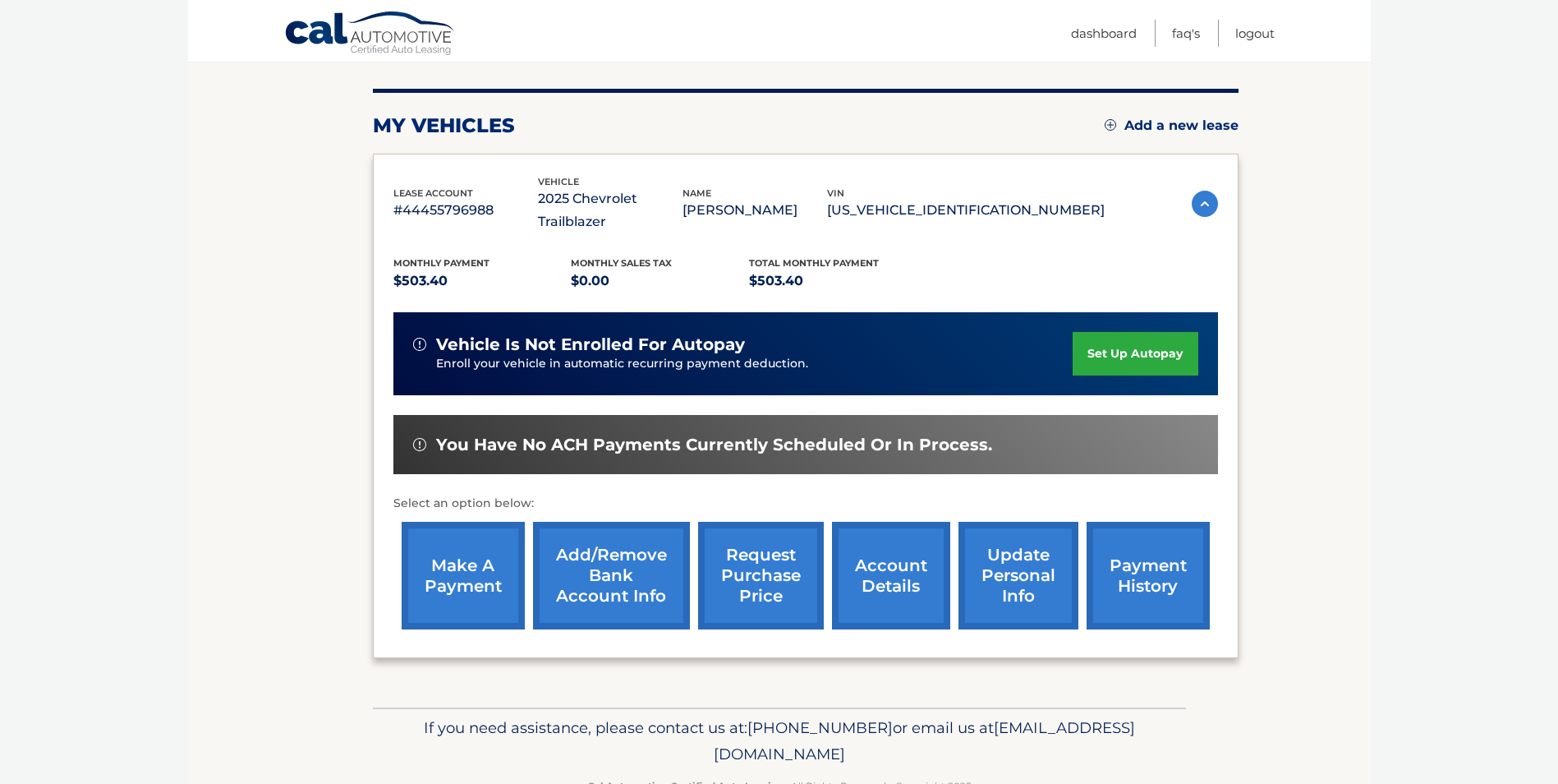
scroll to position [212, 0]
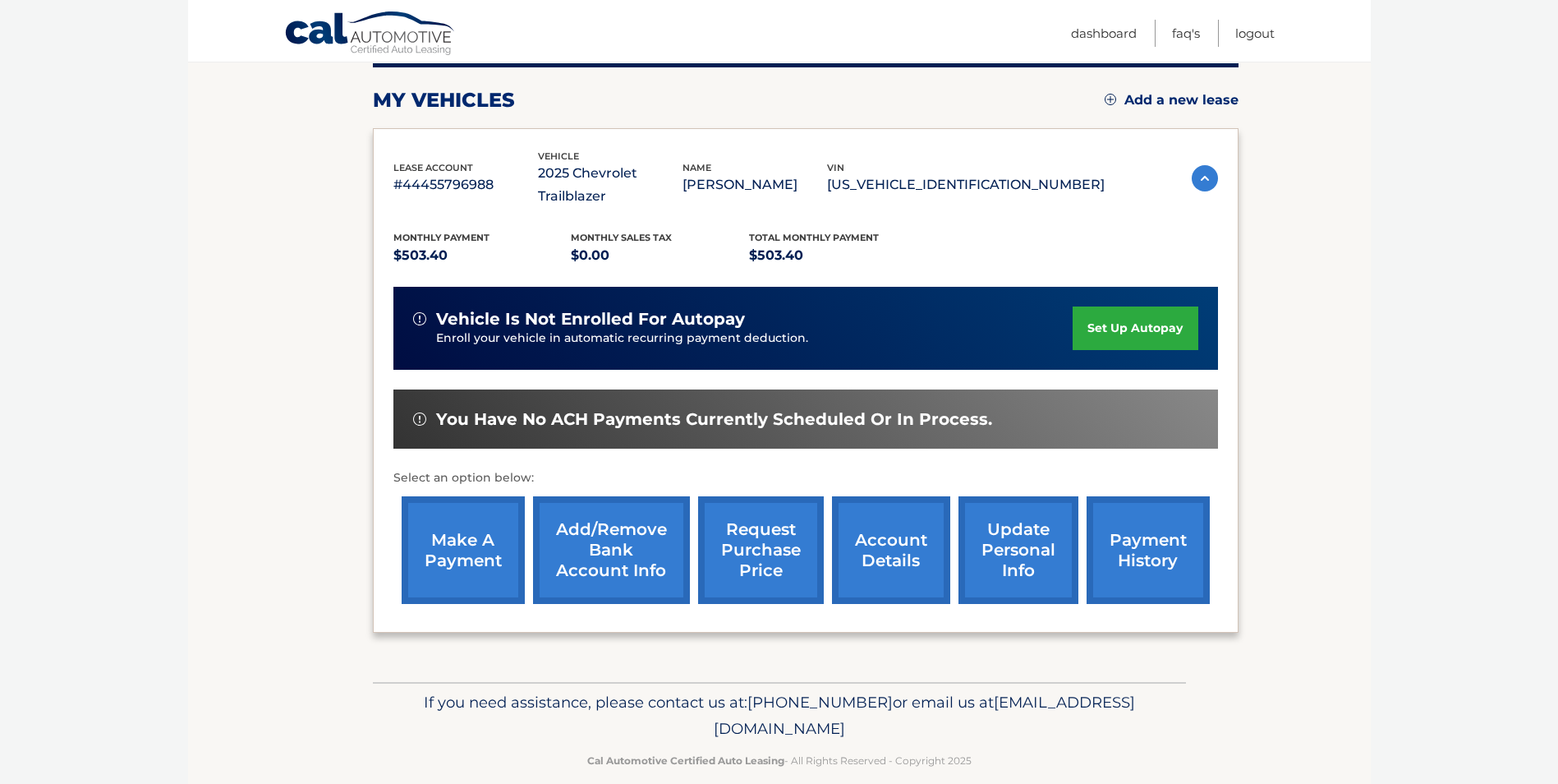
click at [905, 547] on link "account details" at bounding box center [891, 550] width 118 height 108
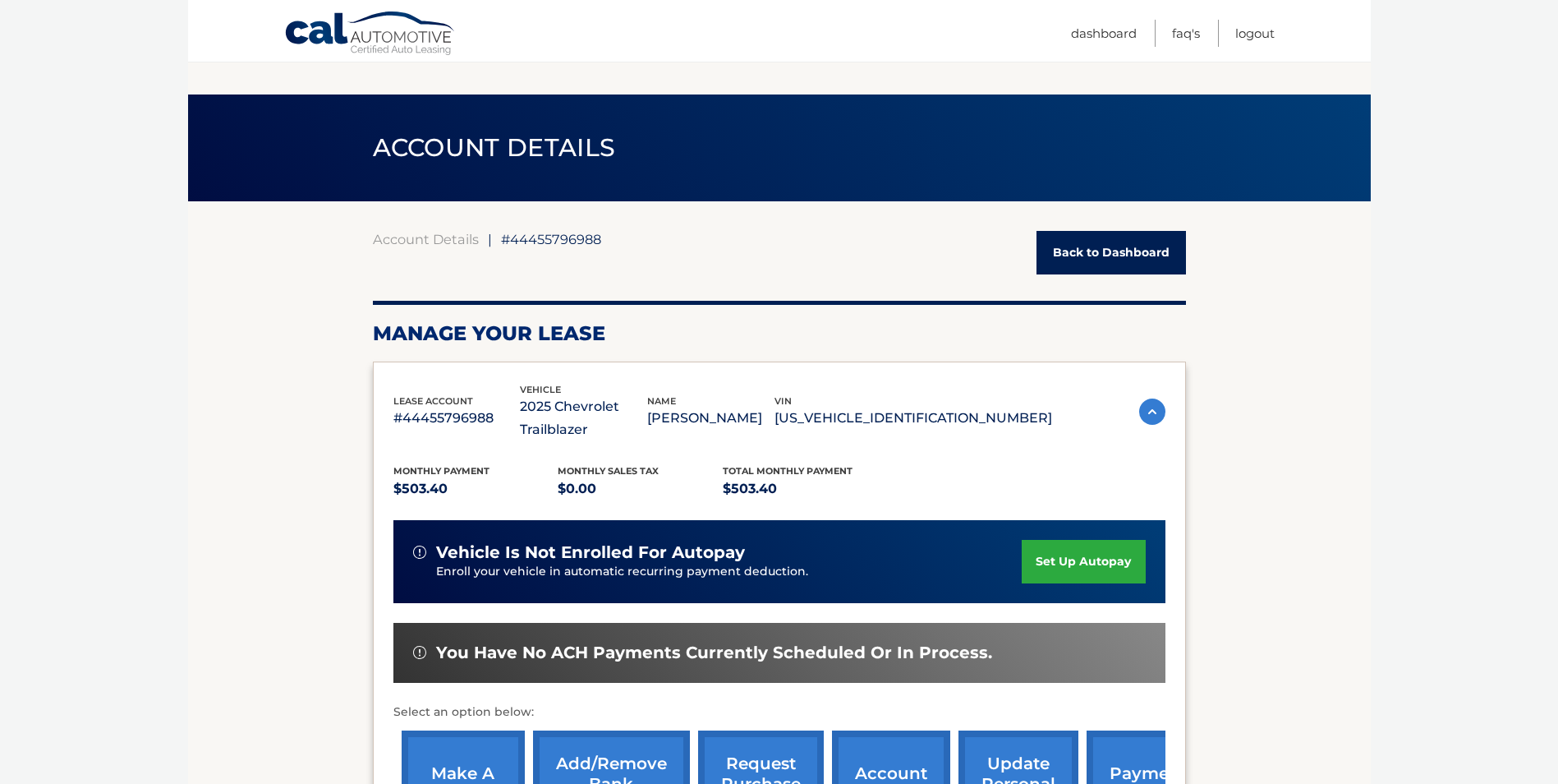
scroll to position [685, 0]
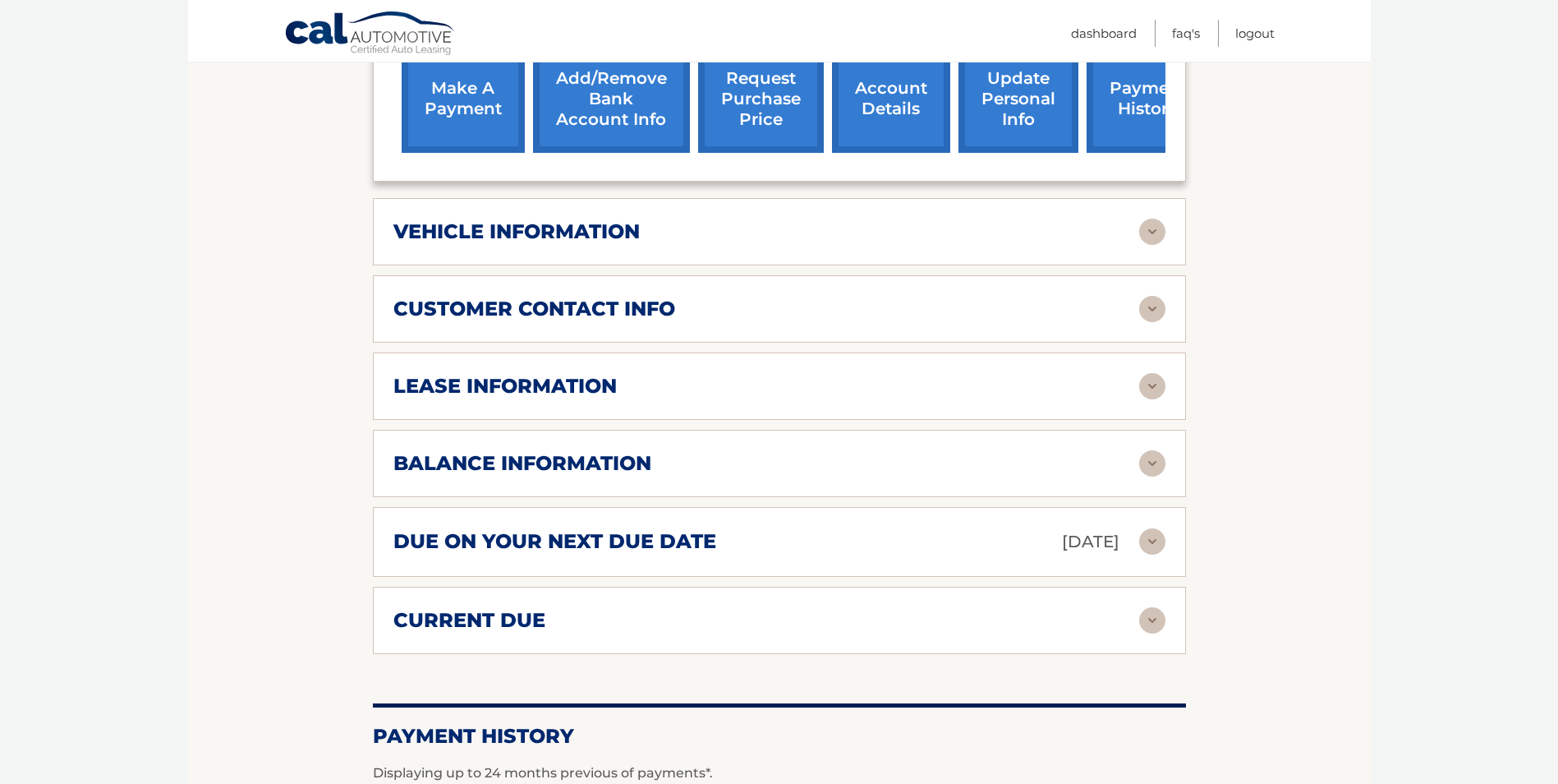
click at [1152, 308] on img at bounding box center [1152, 308] width 26 height 26
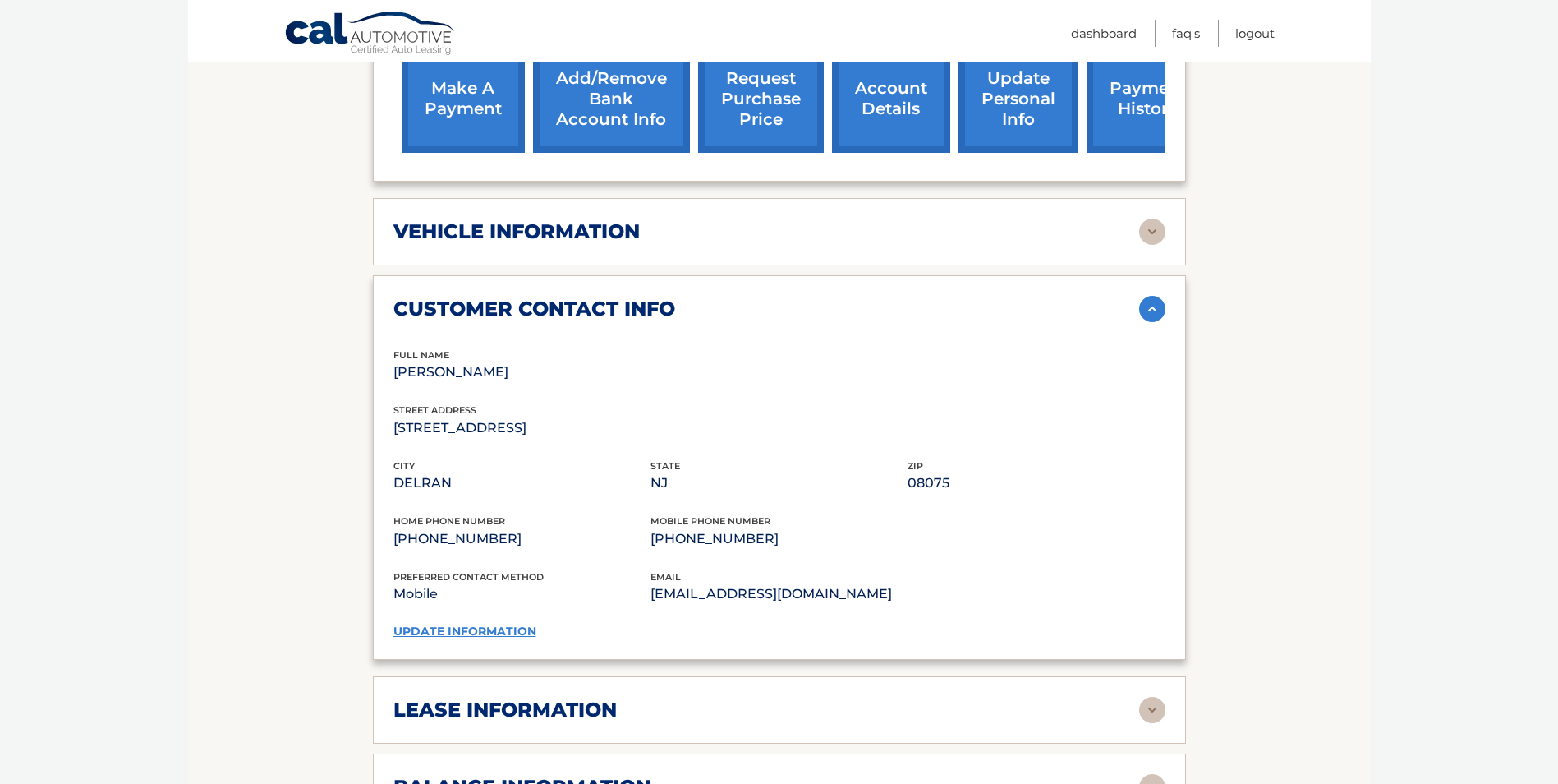
click at [1145, 308] on img at bounding box center [1152, 308] width 26 height 26
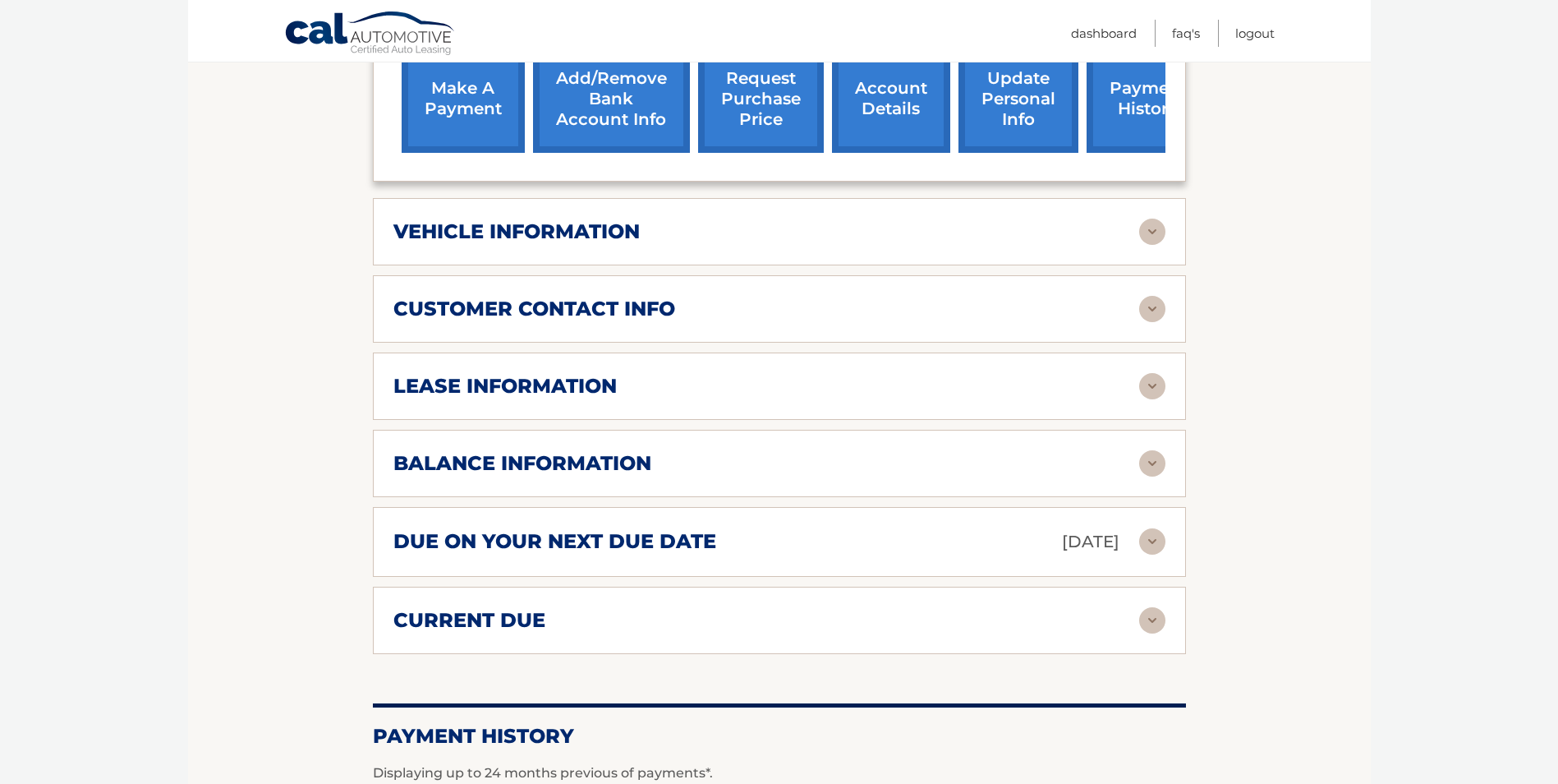
click at [1154, 219] on img at bounding box center [1152, 231] width 26 height 26
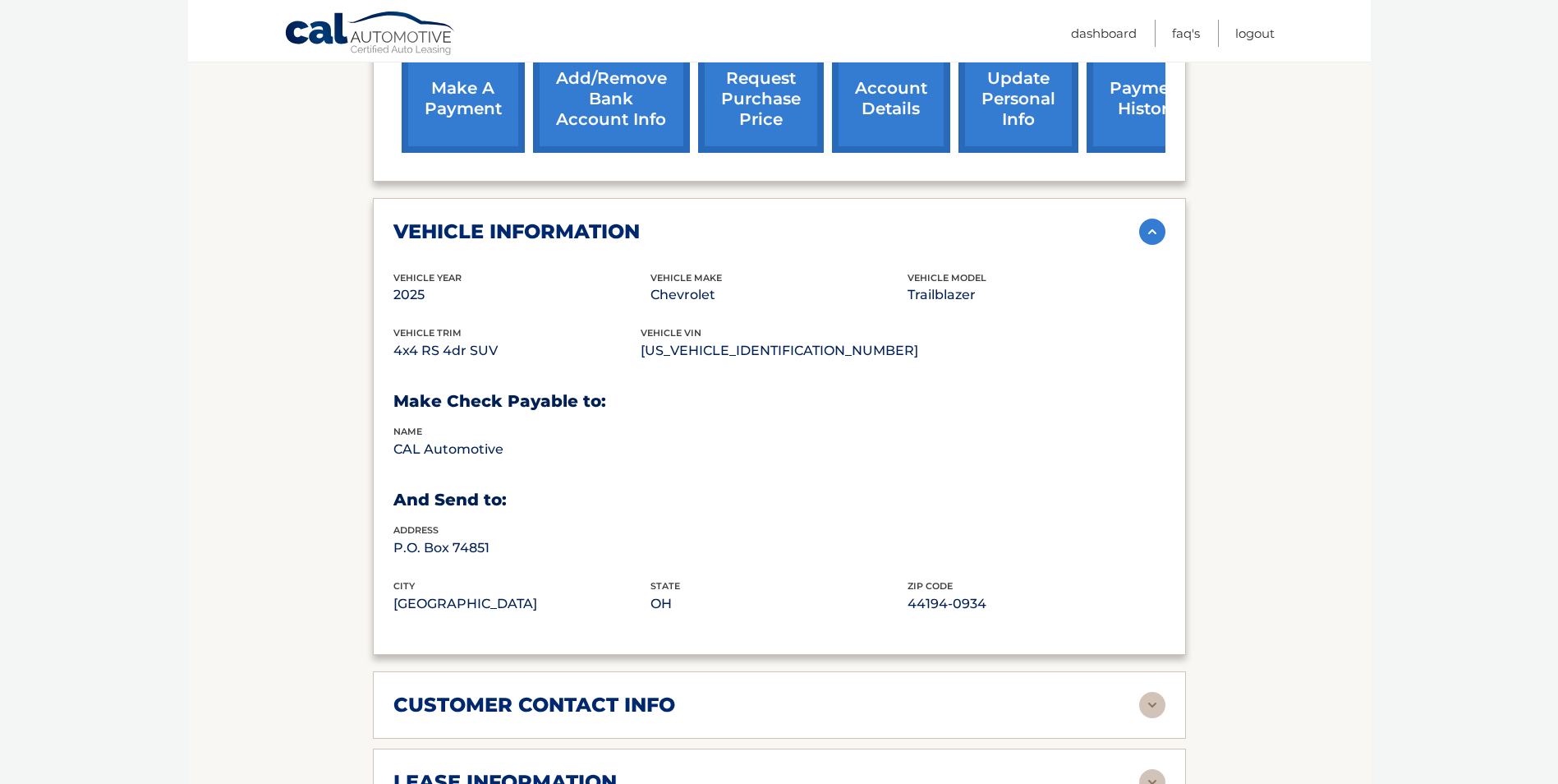
drag, startPoint x: 1423, startPoint y: 315, endPoint x: 1271, endPoint y: 258, distance: 162.3
click at [1146, 231] on img at bounding box center [1152, 231] width 26 height 26
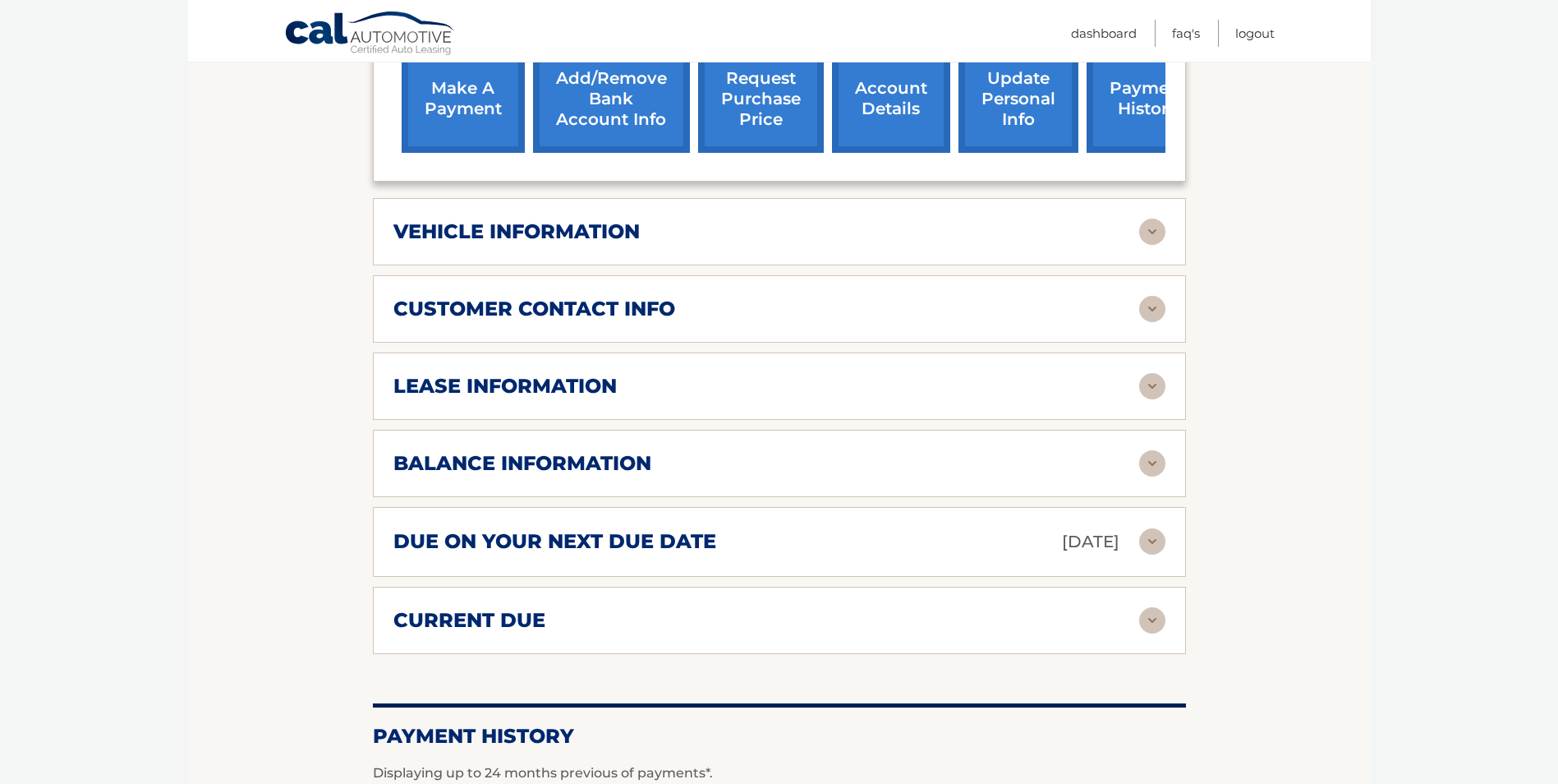
scroll to position [0, 0]
